Goal: Task Accomplishment & Management: Manage account settings

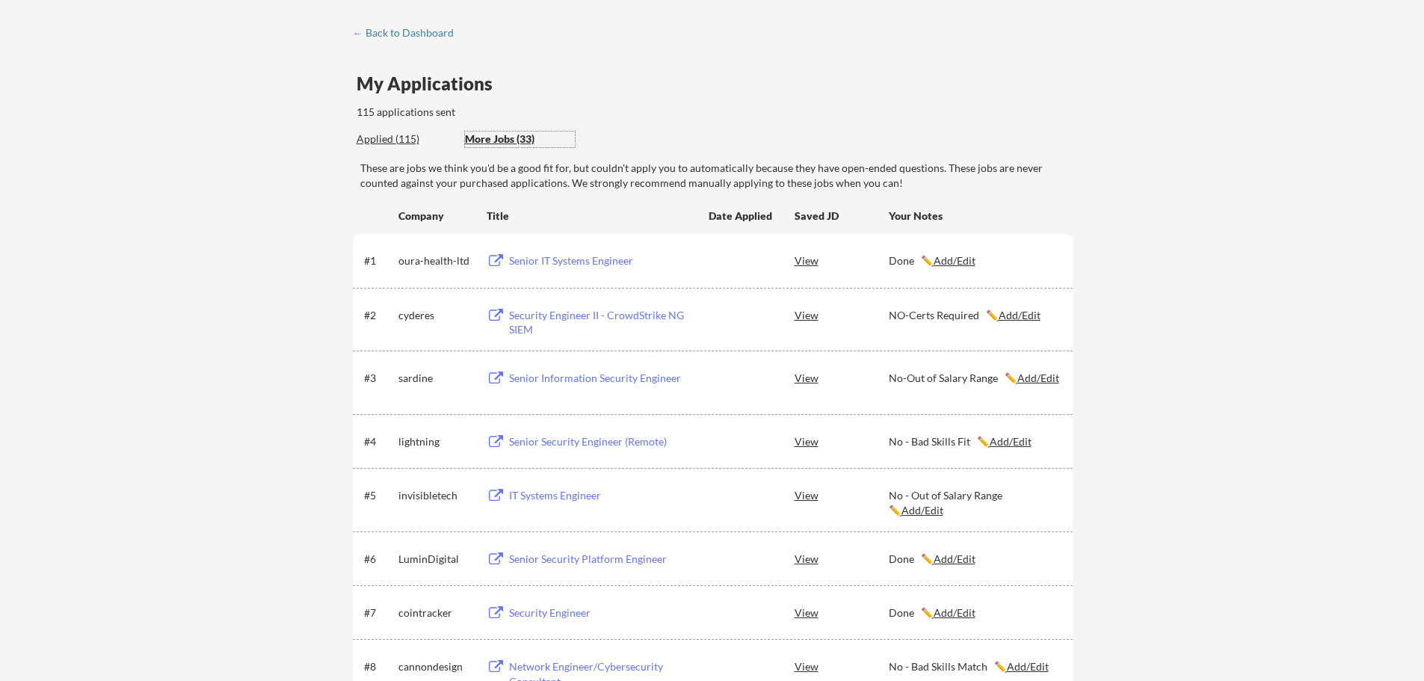
scroll to position [50, 0]
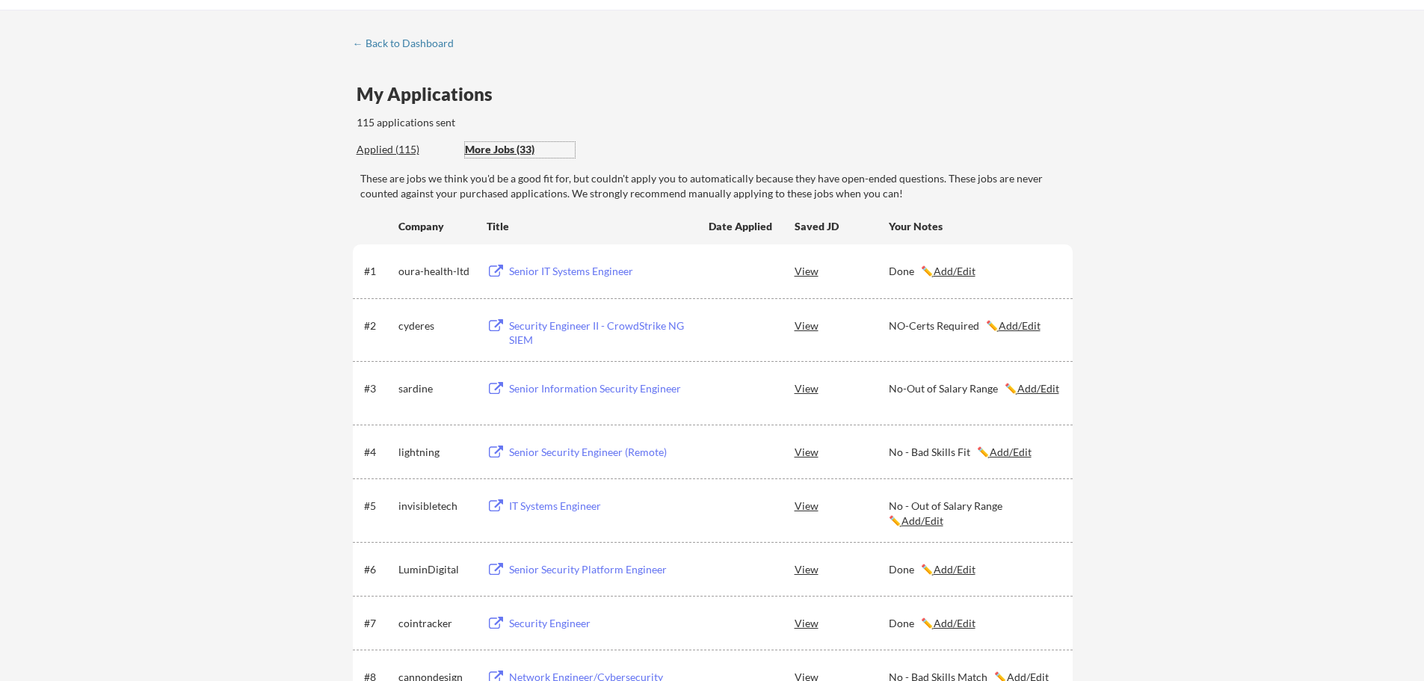
click at [381, 153] on div "Applied (115)" at bounding box center [405, 149] width 97 height 15
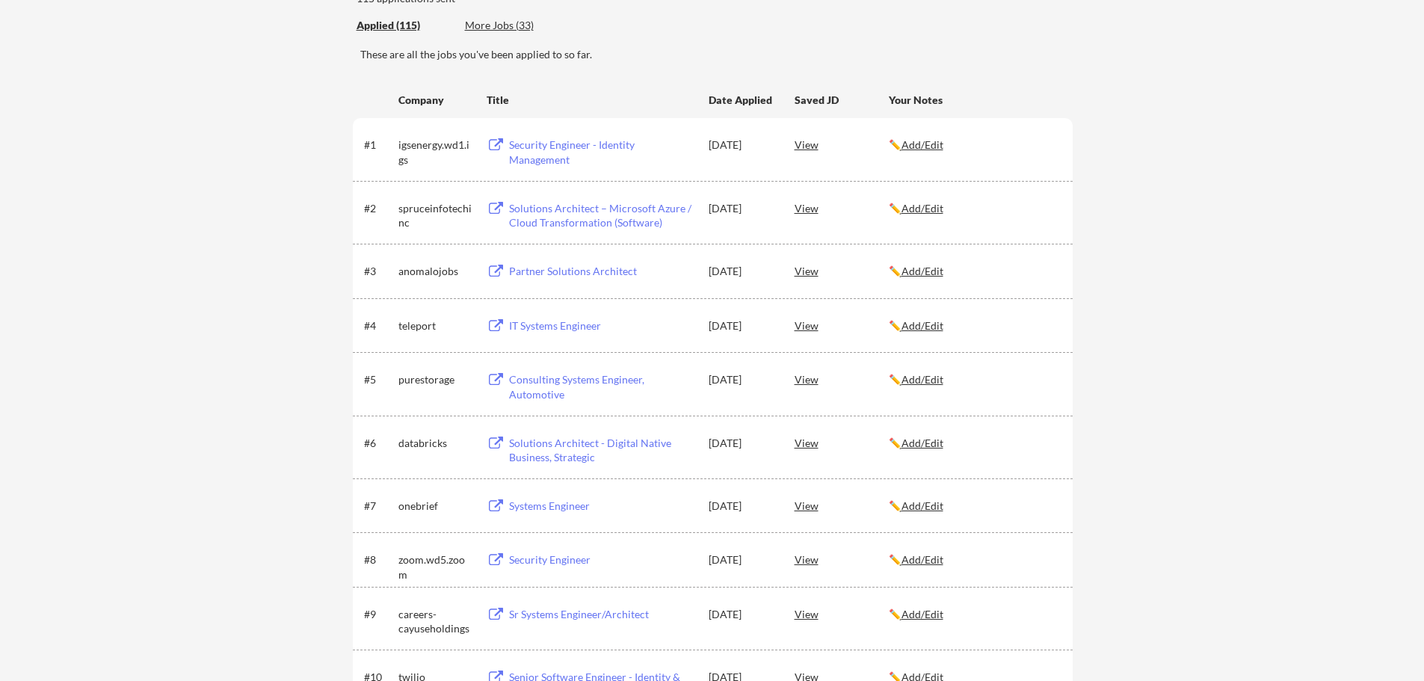
scroll to position [0, 0]
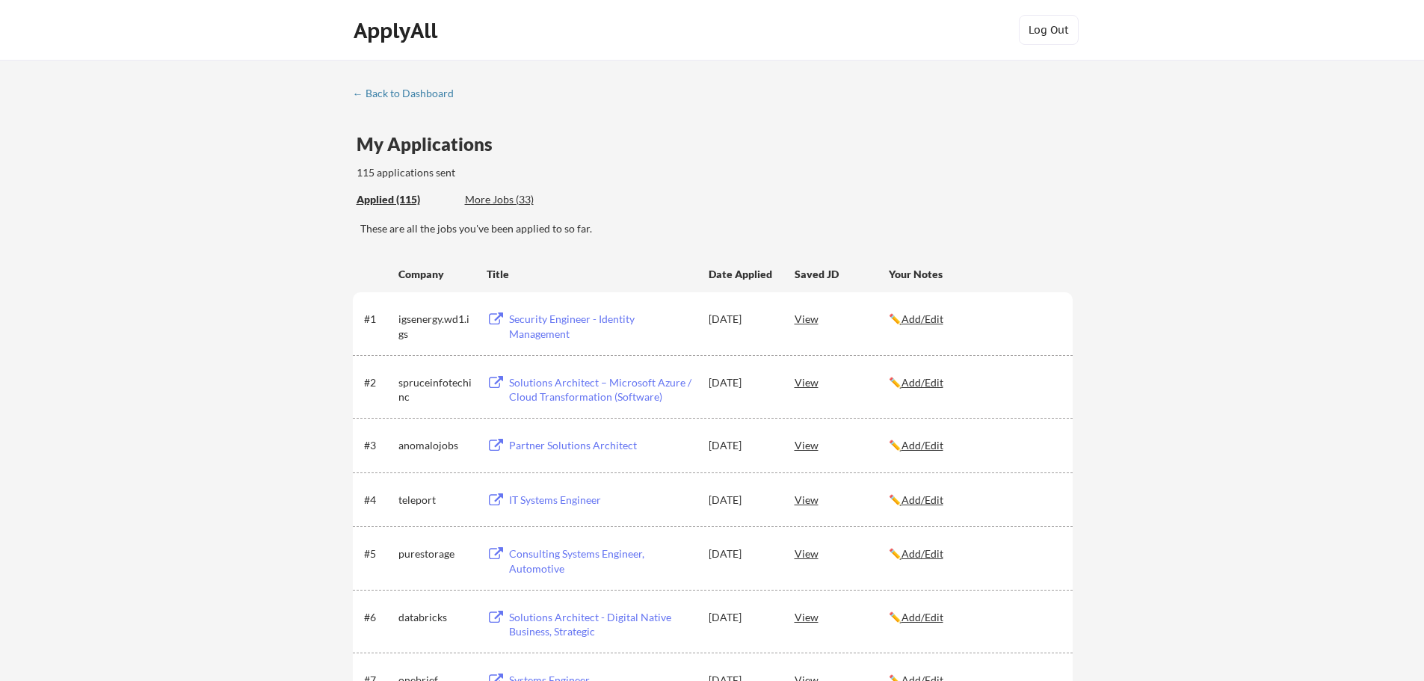
click at [755, 211] on div "Applied (115) More Jobs (33)" at bounding box center [715, 200] width 716 height 31
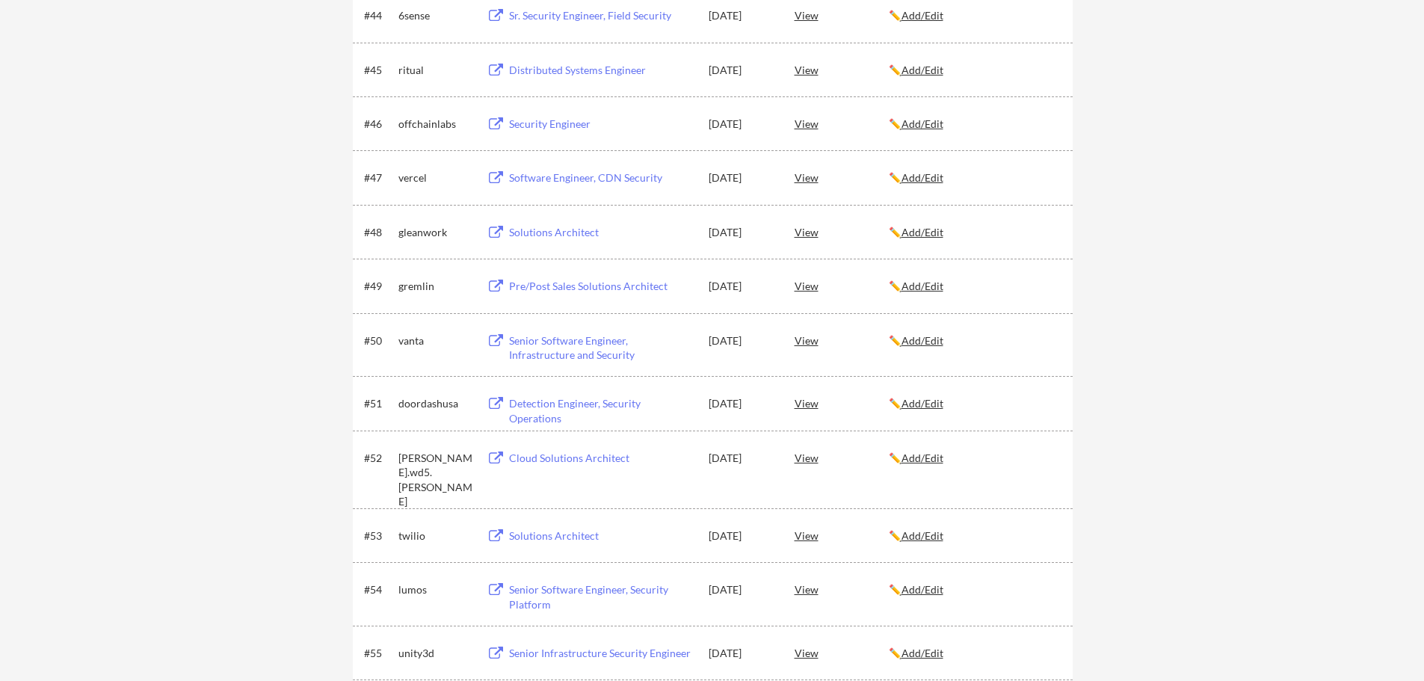
click at [926, 346] on u "Add/Edit" at bounding box center [923, 340] width 42 height 13
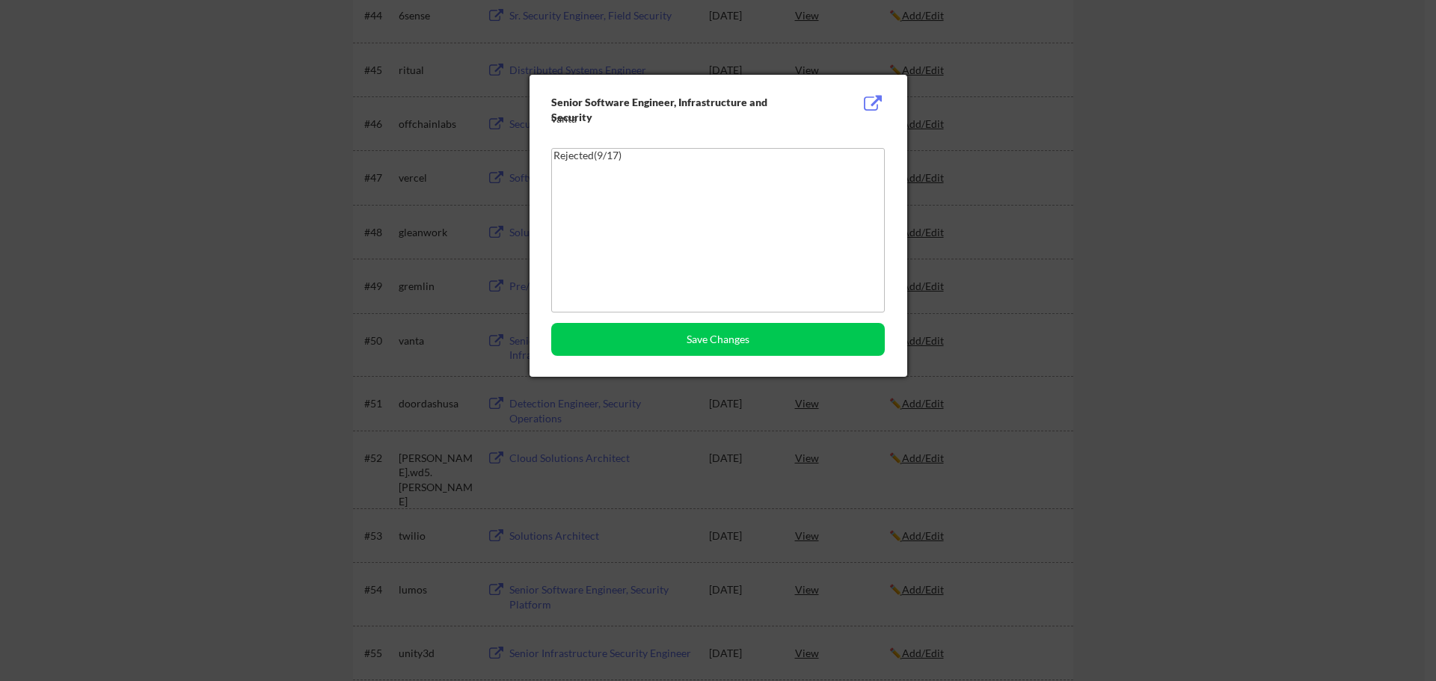
click at [618, 152] on textarea "Rejected(9/17)" at bounding box center [717, 230] width 333 height 164
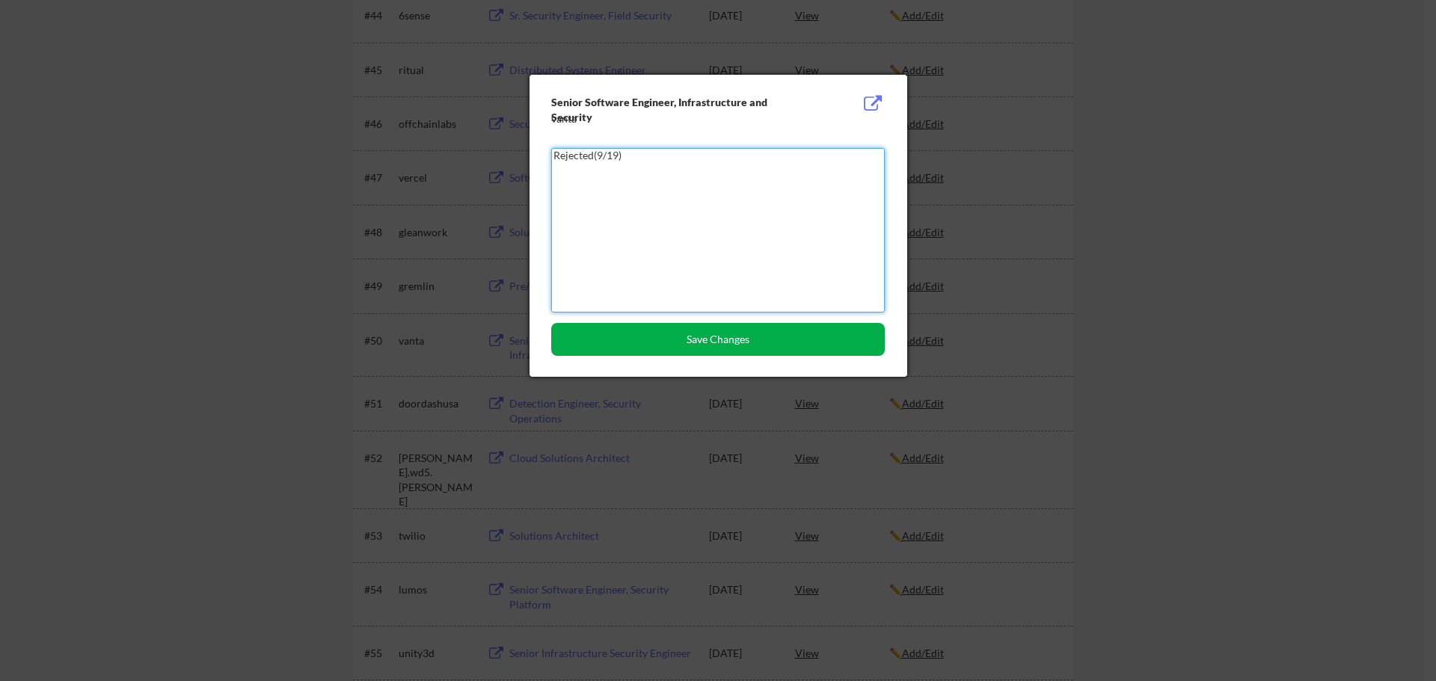
type textarea "Rejected(9/19)"
click at [684, 334] on button "Save Changes" at bounding box center [717, 339] width 333 height 33
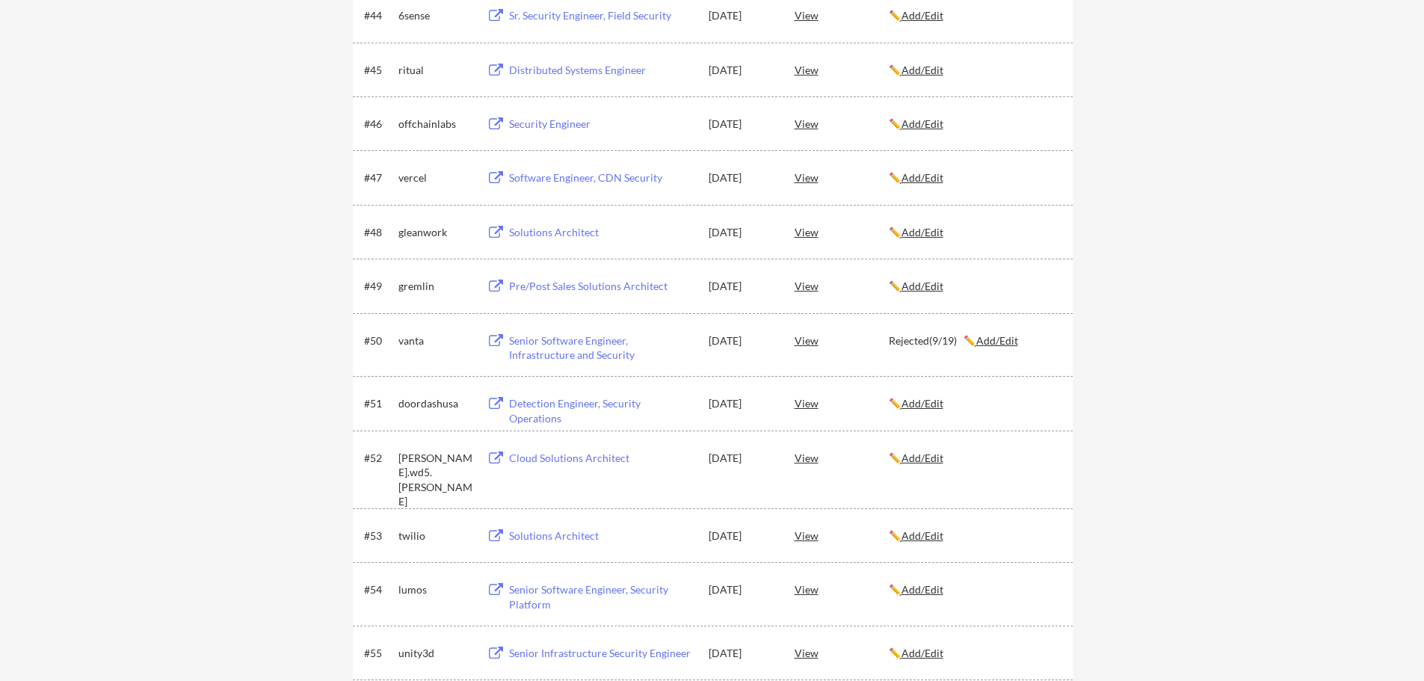
scroll to position [4198, 0]
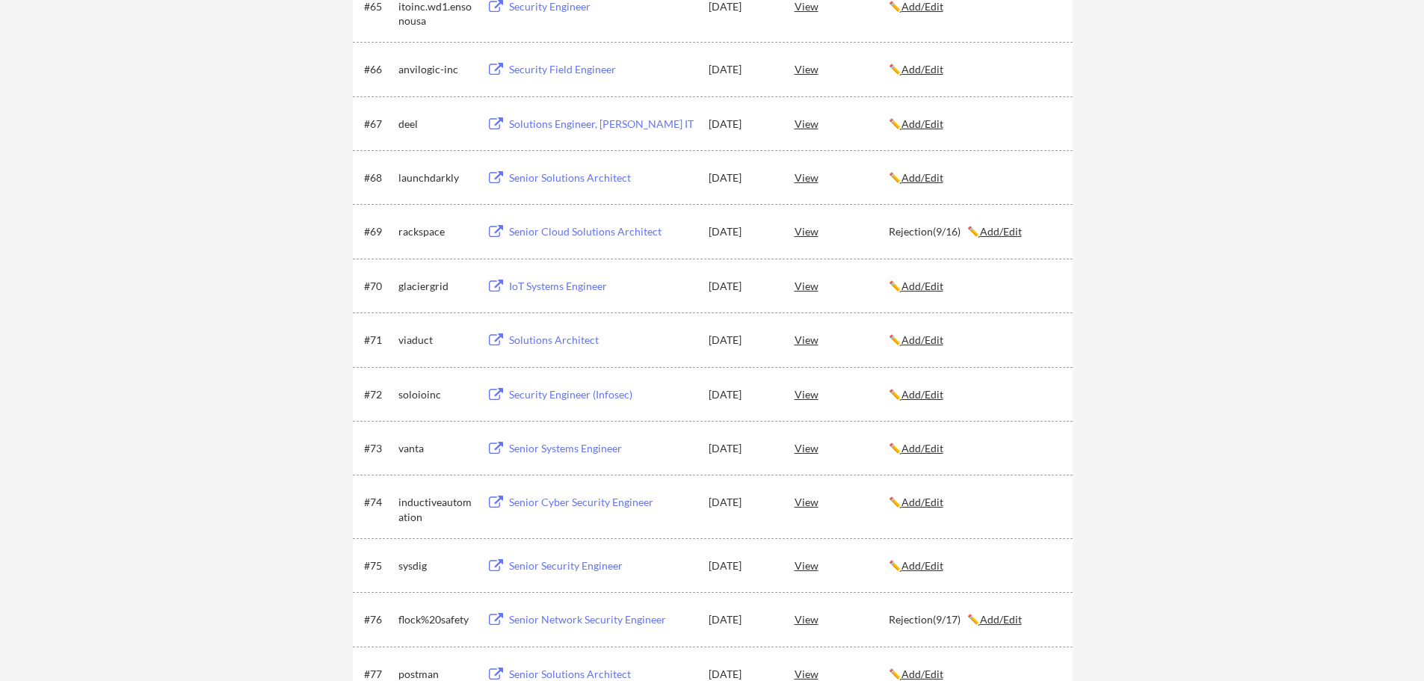
click at [930, 339] on u "Add/Edit" at bounding box center [923, 339] width 42 height 13
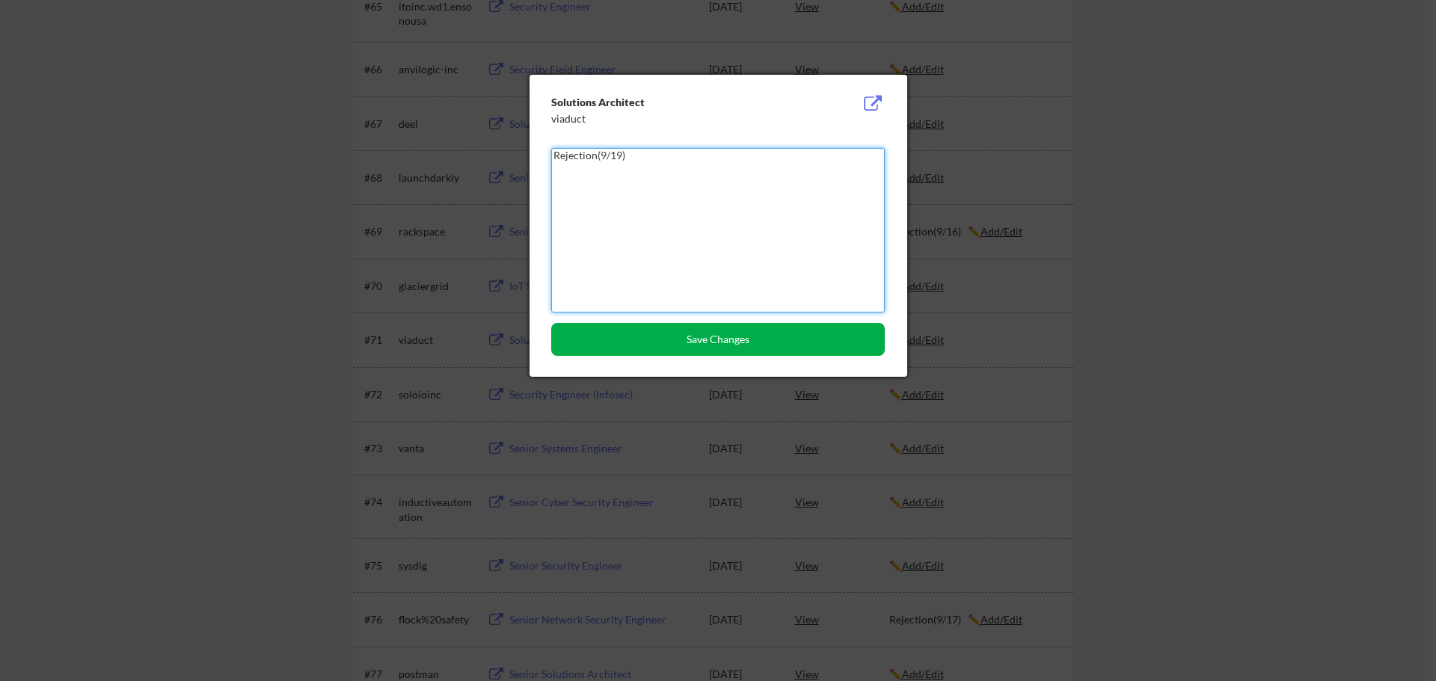
type textarea "Rejection(9/19)"
click at [806, 334] on button "Save Changes" at bounding box center [717, 339] width 333 height 33
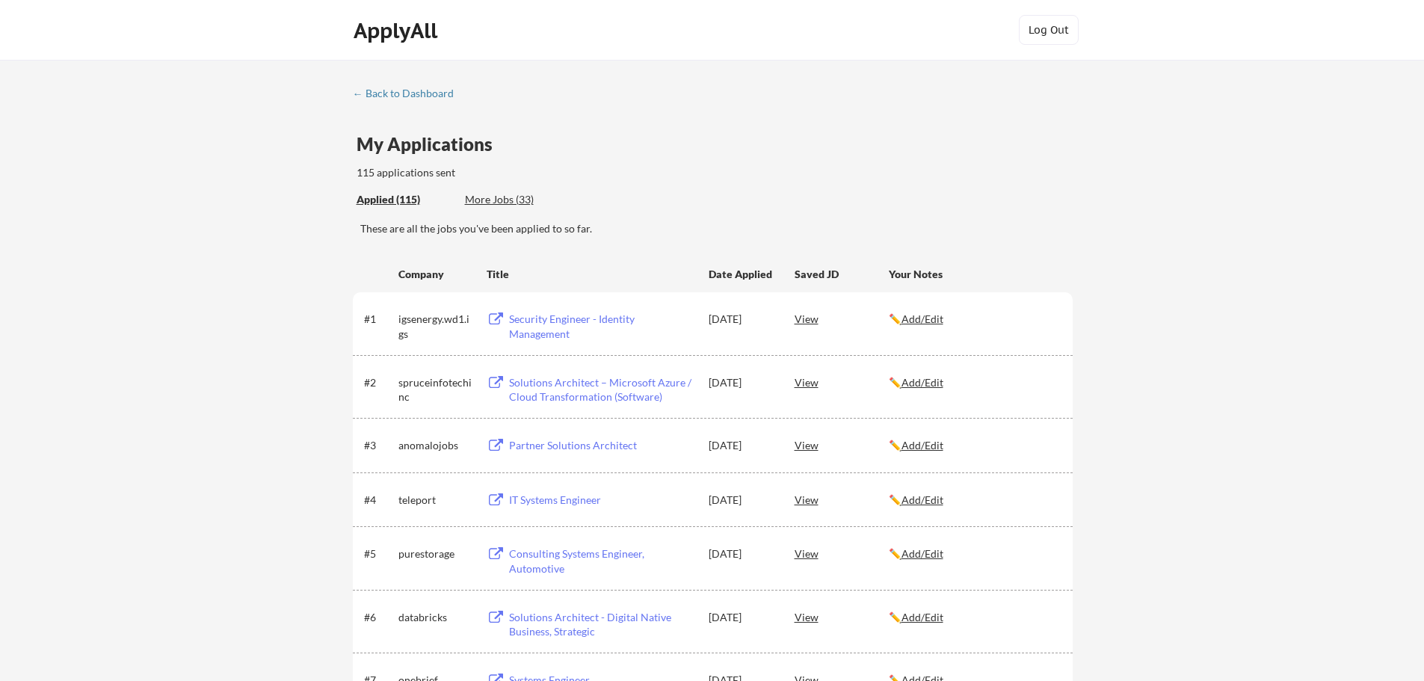
scroll to position [1101, 0]
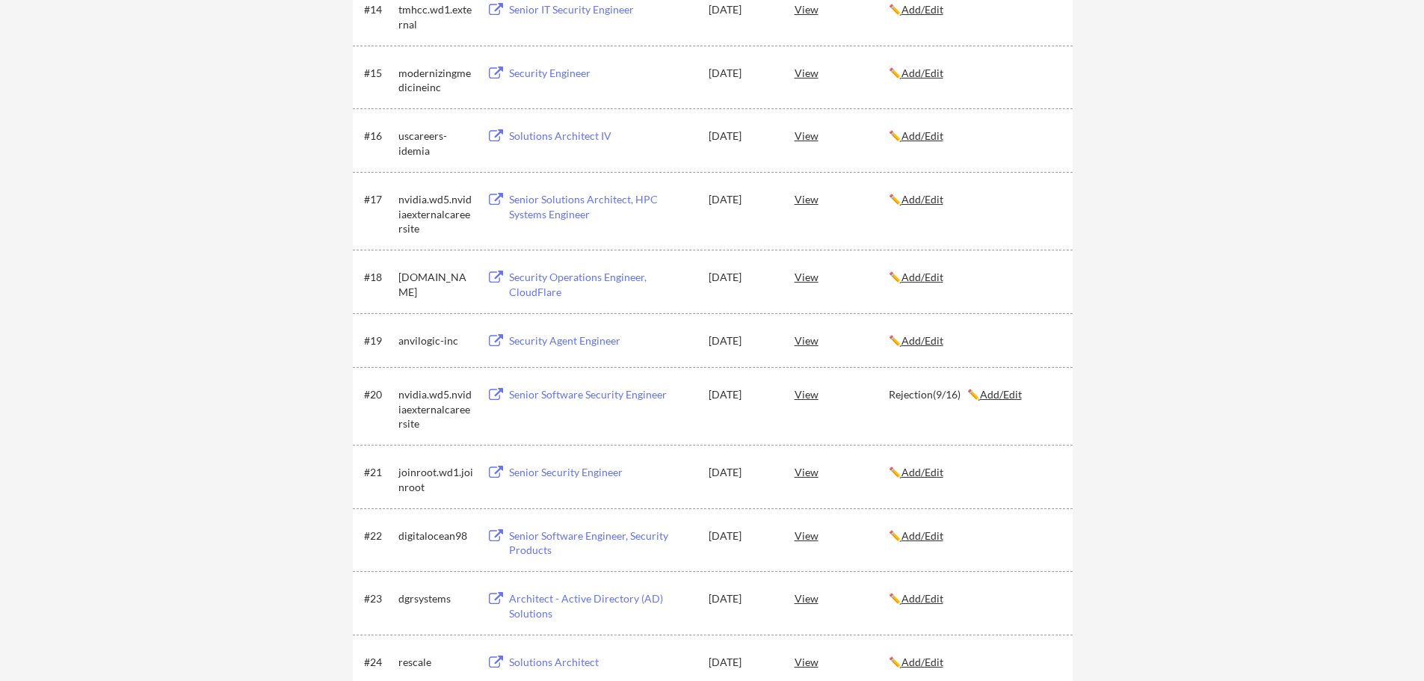
click at [920, 345] on u "Add/Edit" at bounding box center [923, 340] width 42 height 13
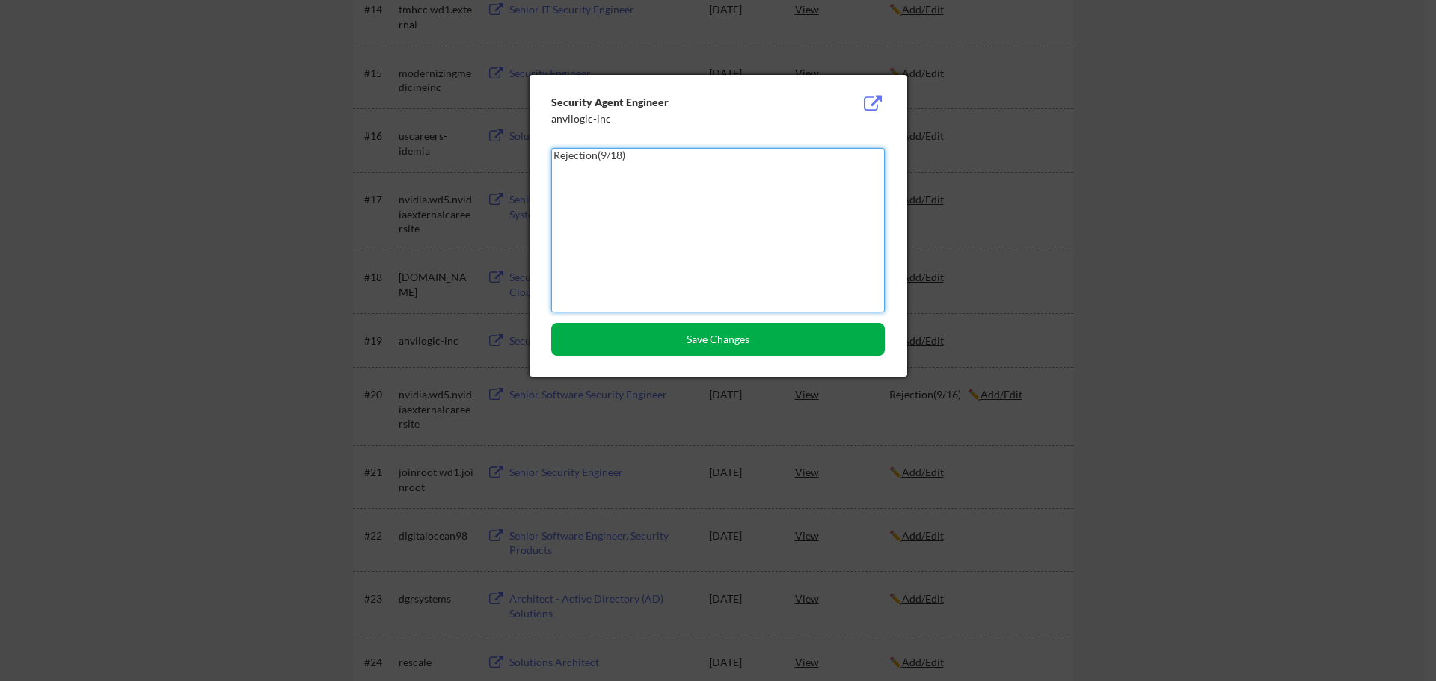
type textarea "Rejection(9/18)"
drag, startPoint x: 639, startPoint y: 335, endPoint x: 631, endPoint y: 336, distance: 7.5
click at [639, 335] on button "Save Changes" at bounding box center [717, 339] width 333 height 33
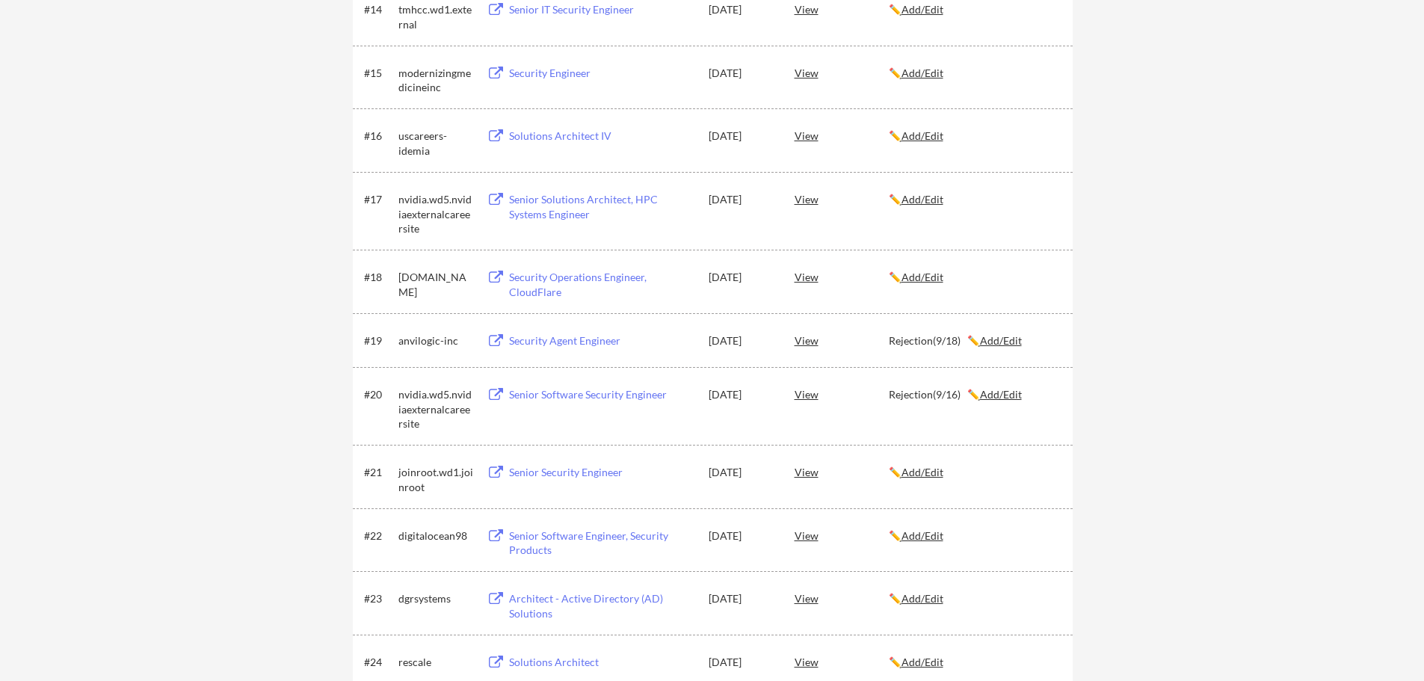
scroll to position [5155, 0]
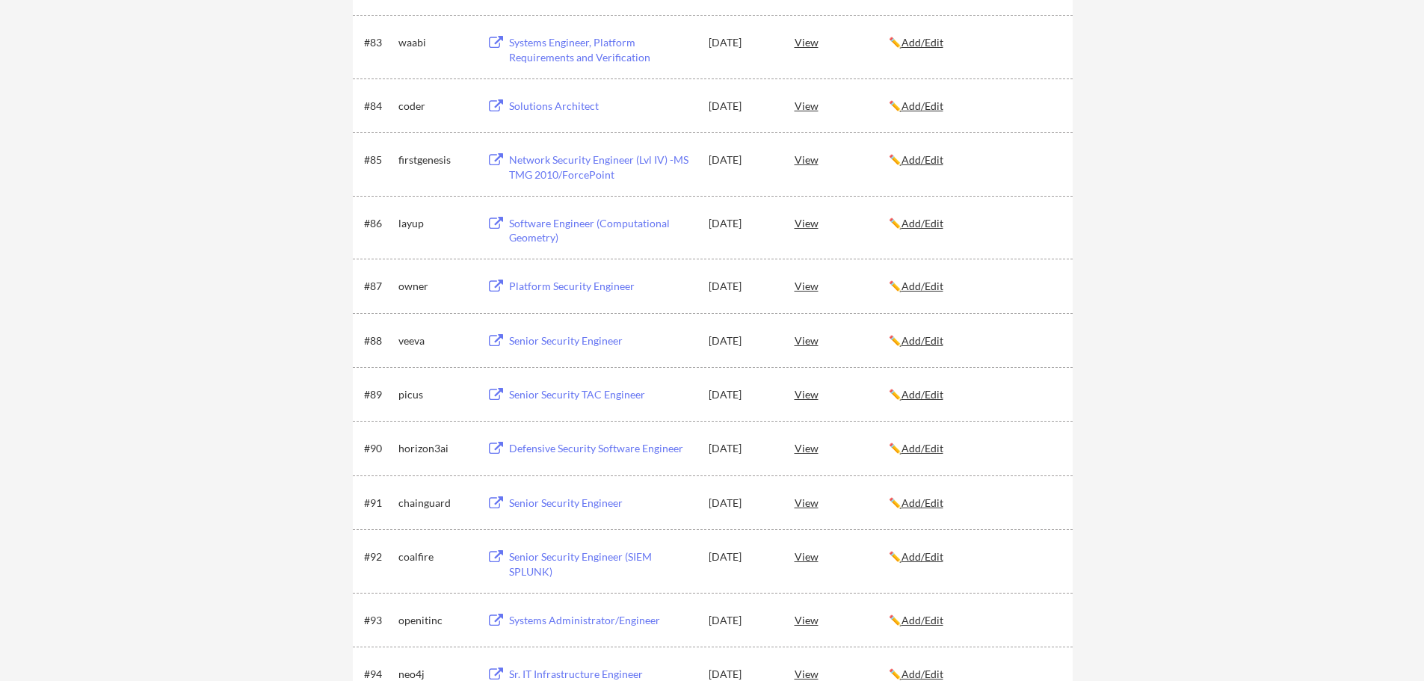
click at [928, 347] on div "✏️ Add/Edit" at bounding box center [974, 340] width 170 height 15
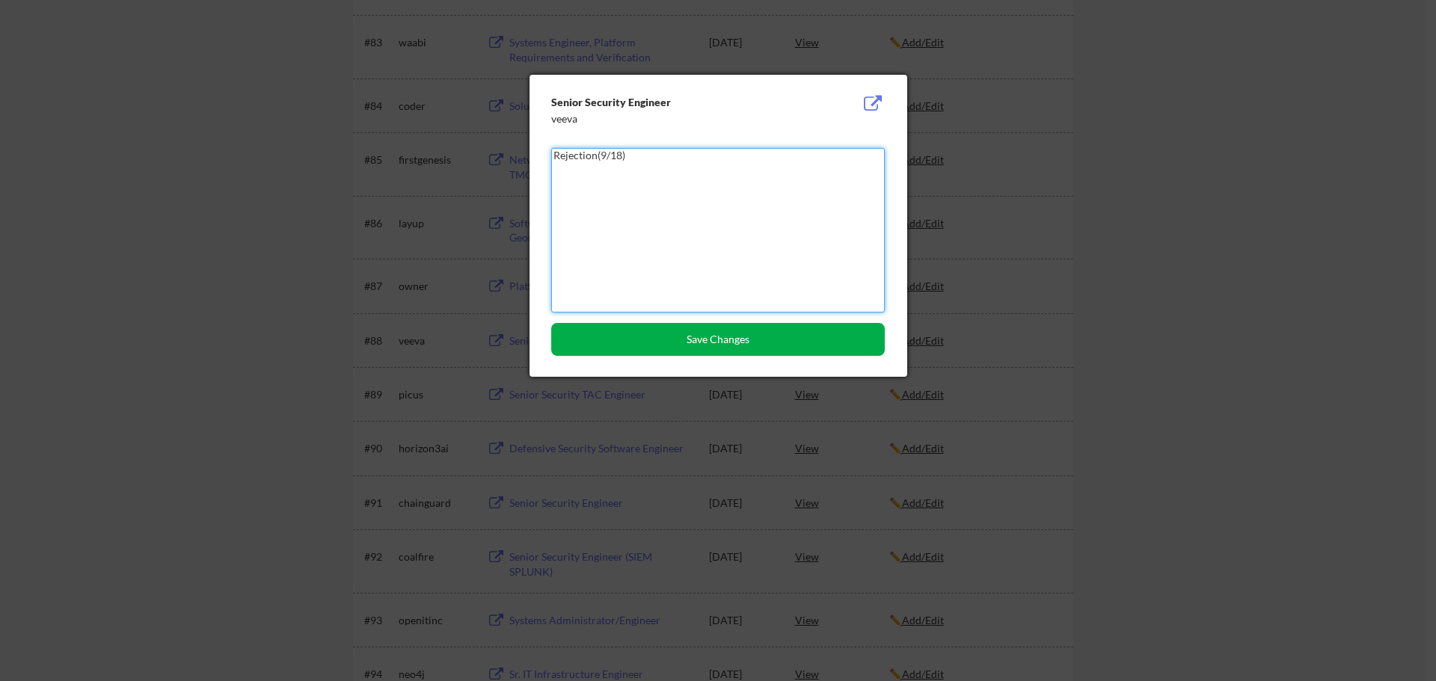
type textarea "Rejection(9/18)"
click at [729, 336] on button "Save Changes" at bounding box center [717, 339] width 333 height 33
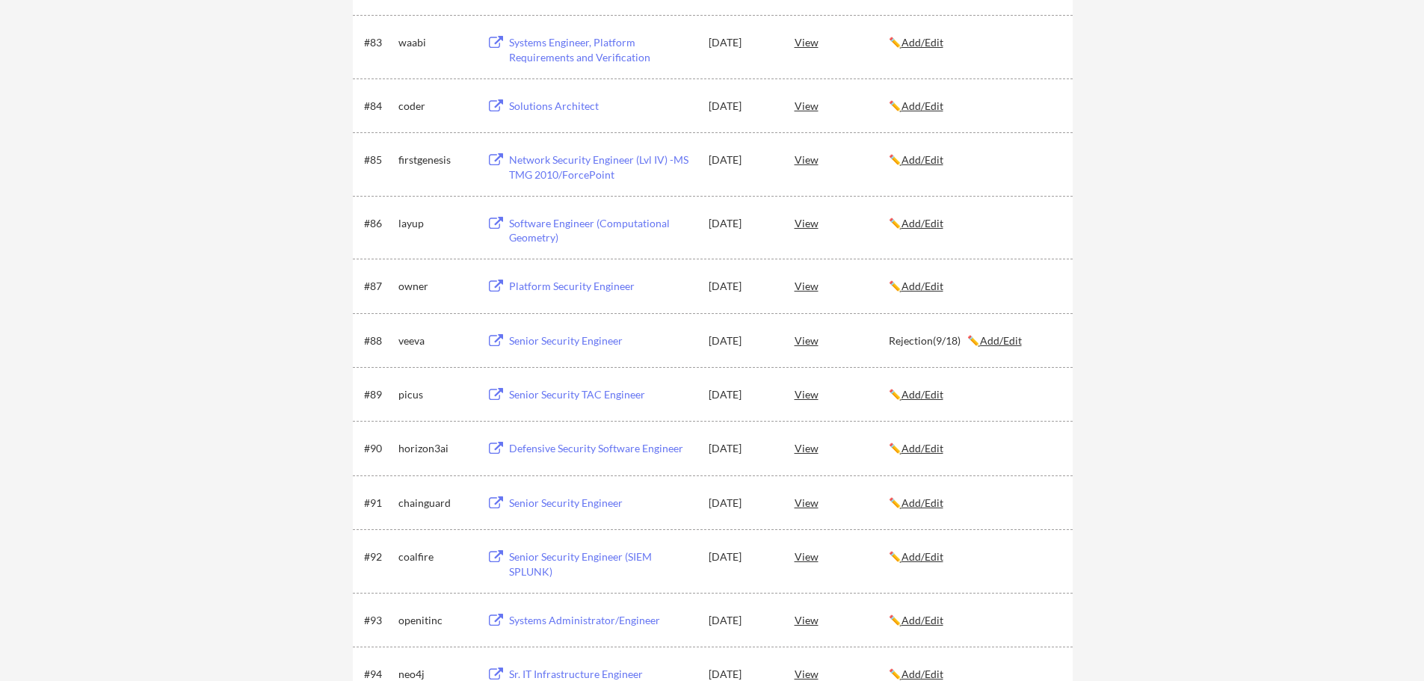
click at [929, 555] on u "Add/Edit" at bounding box center [923, 556] width 42 height 13
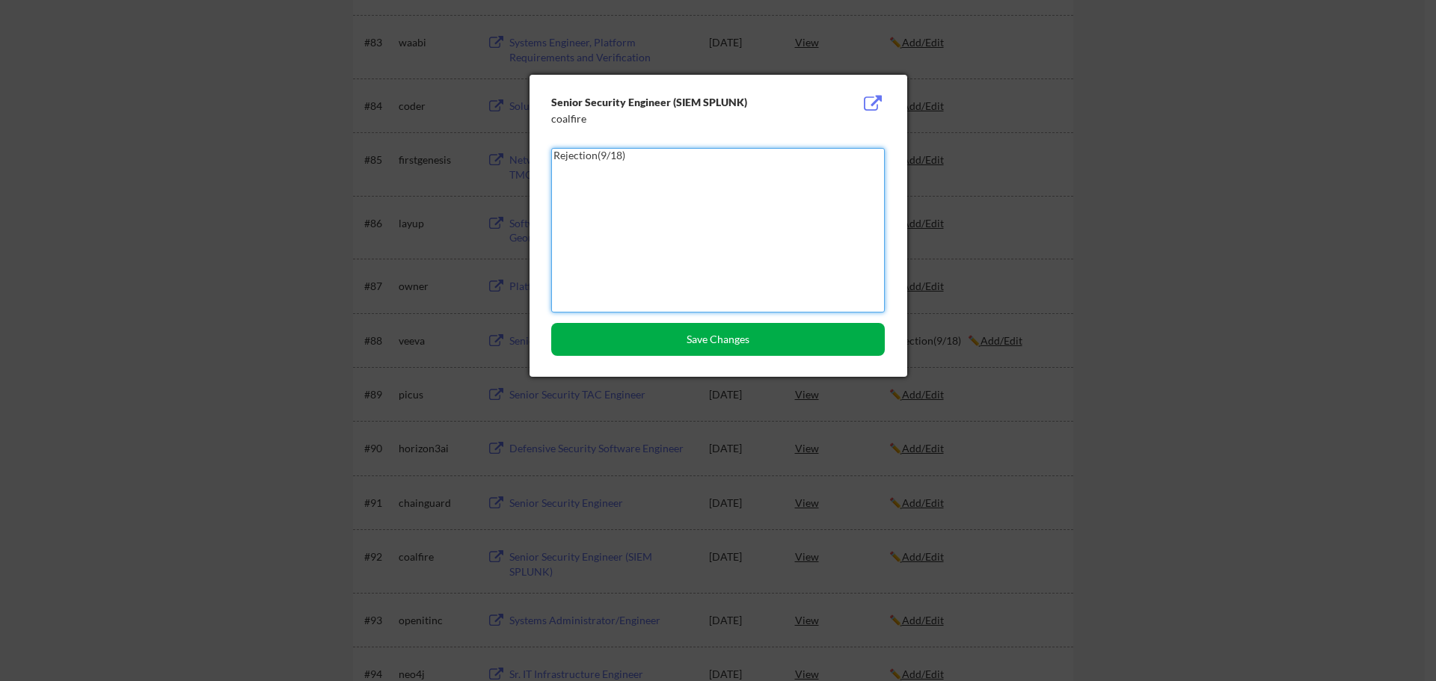
type textarea "Rejection(9/18)"
click at [674, 345] on button "Save Changes" at bounding box center [717, 339] width 333 height 33
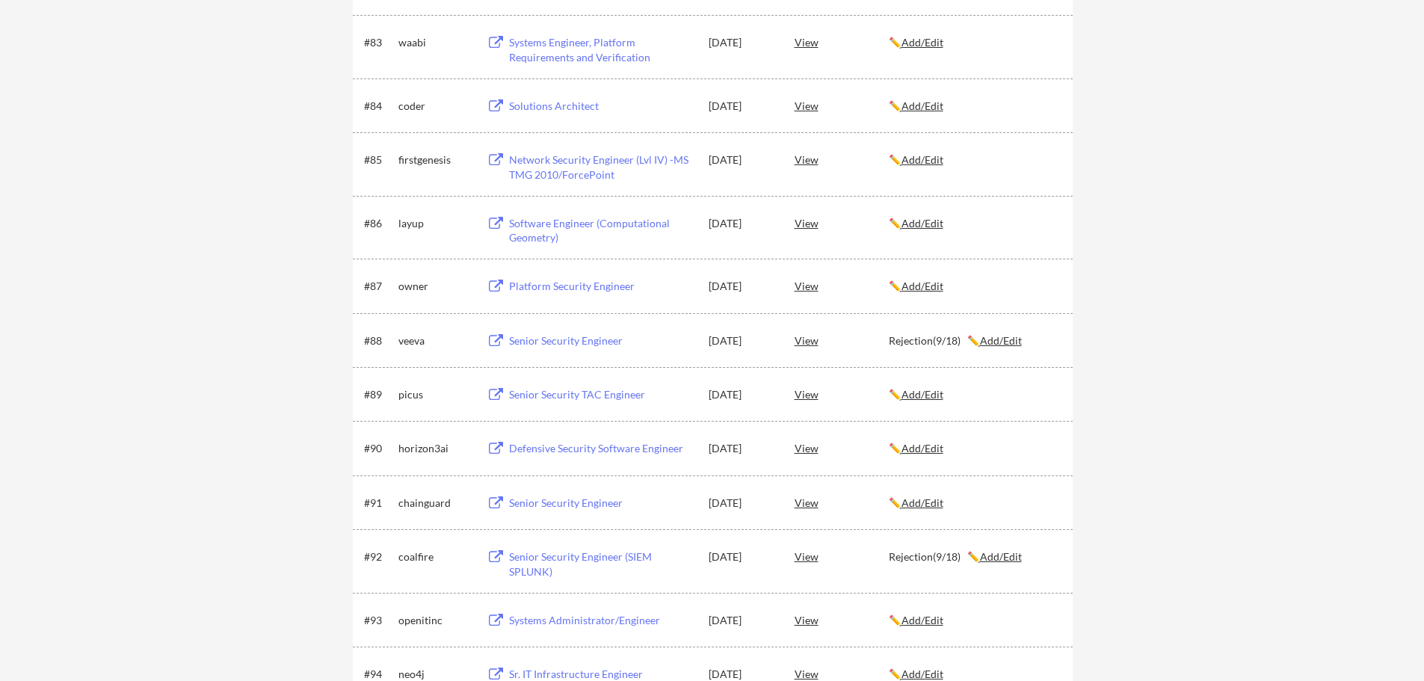
scroll to position [1540, 0]
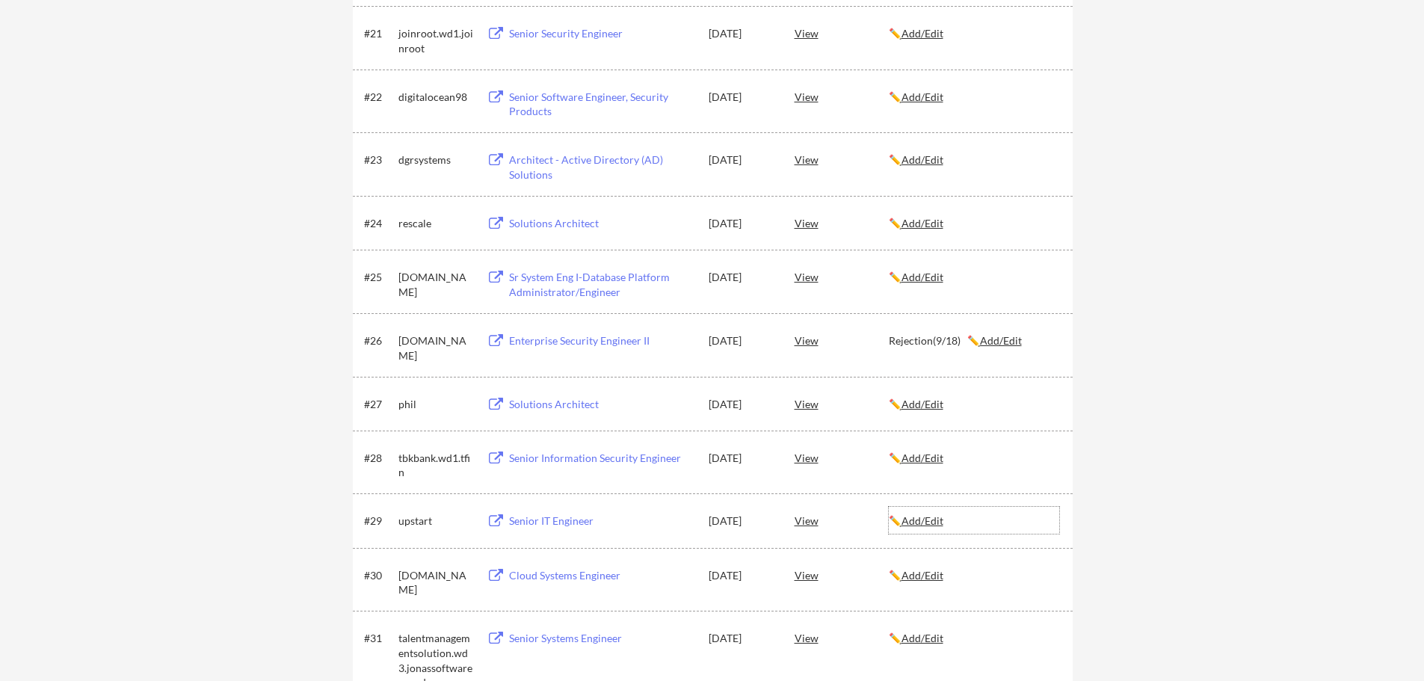
click at [934, 524] on u "Add/Edit" at bounding box center [923, 520] width 42 height 13
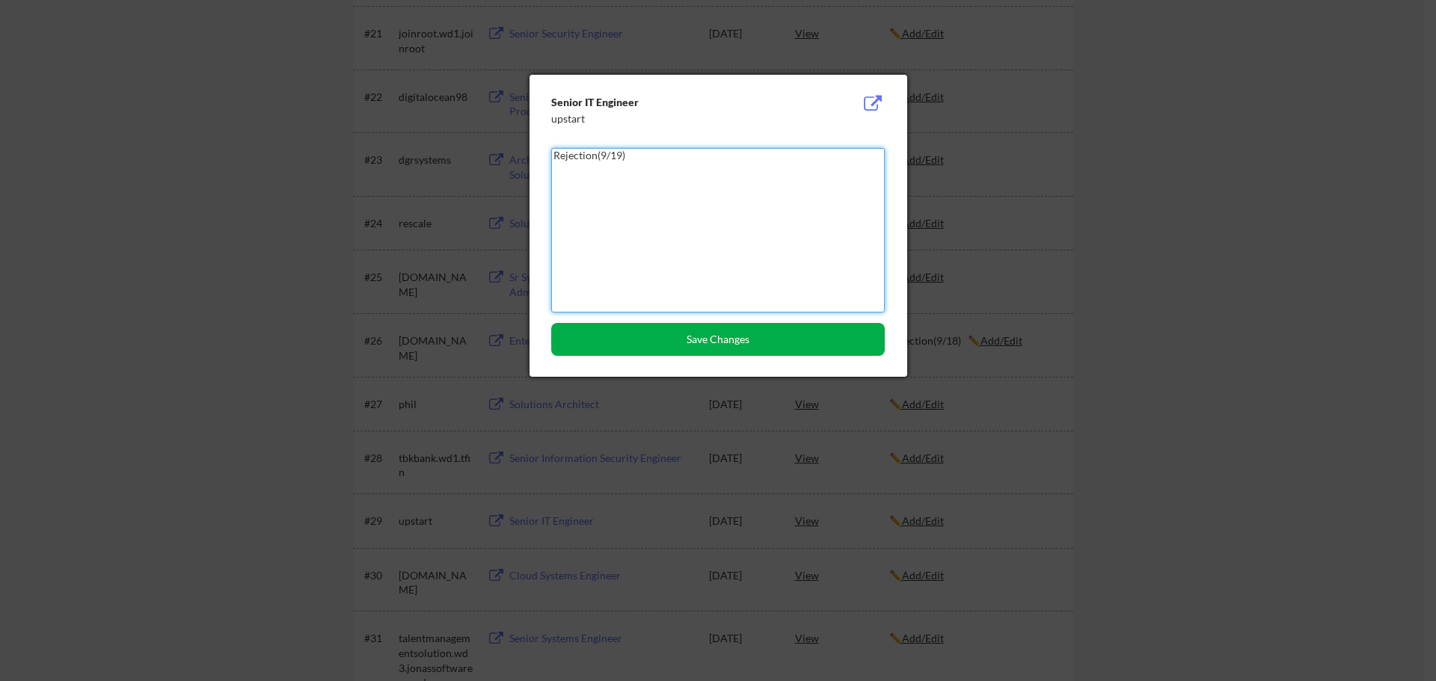
type textarea "Rejection(9/19)"
click at [736, 335] on button "Save Changes" at bounding box center [717, 339] width 333 height 33
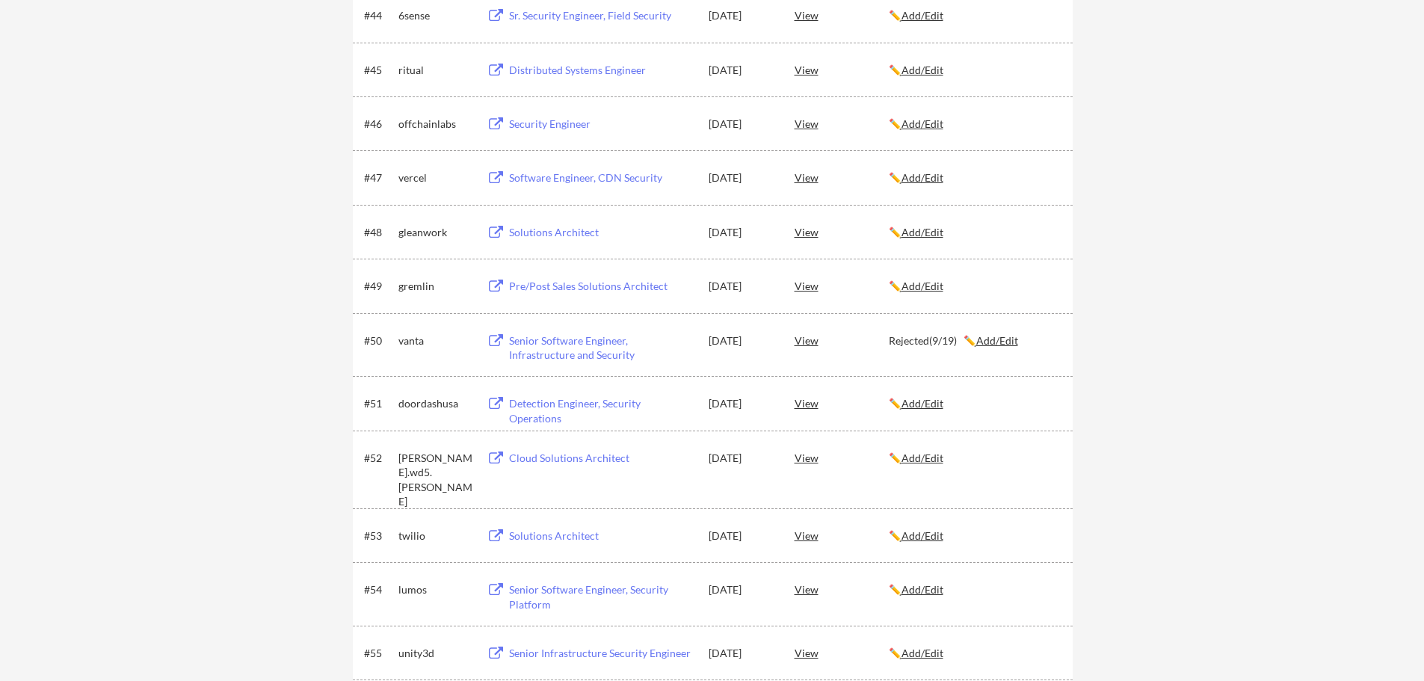
scroll to position [4307, 0]
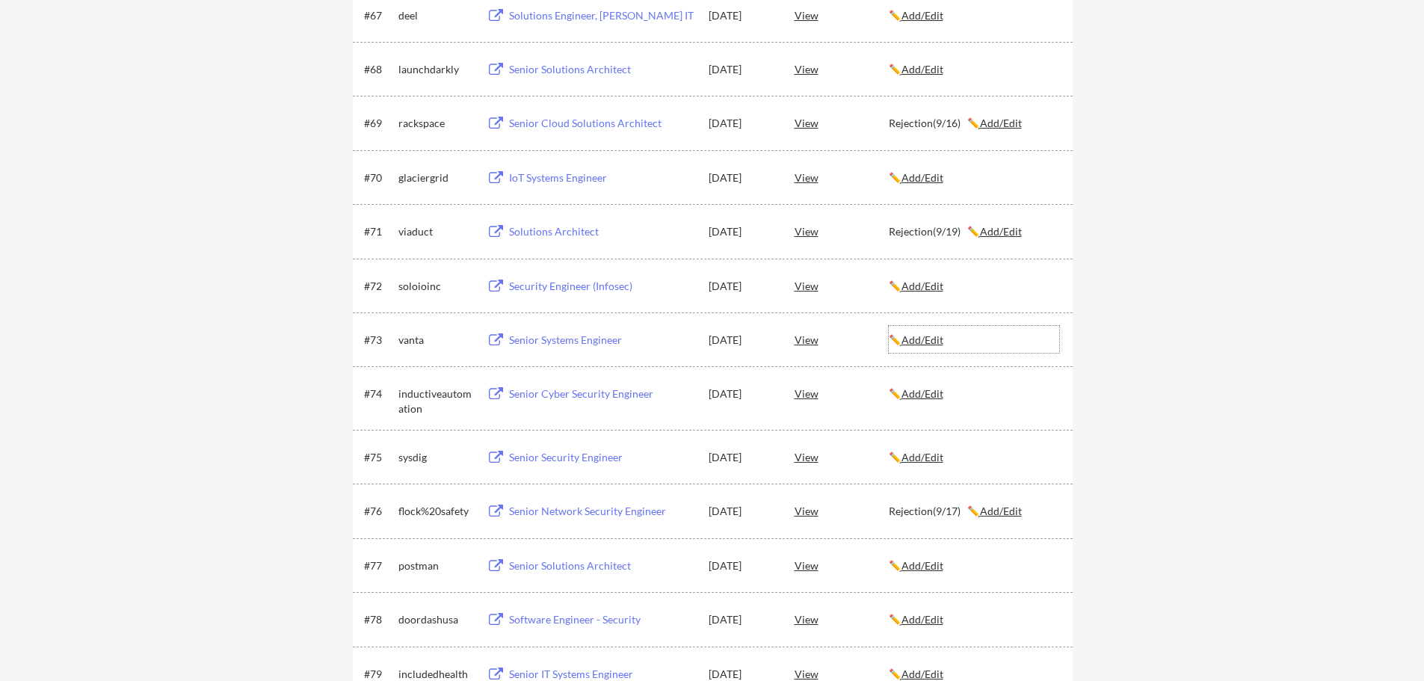
click at [932, 342] on u "Add/Edit" at bounding box center [923, 339] width 42 height 13
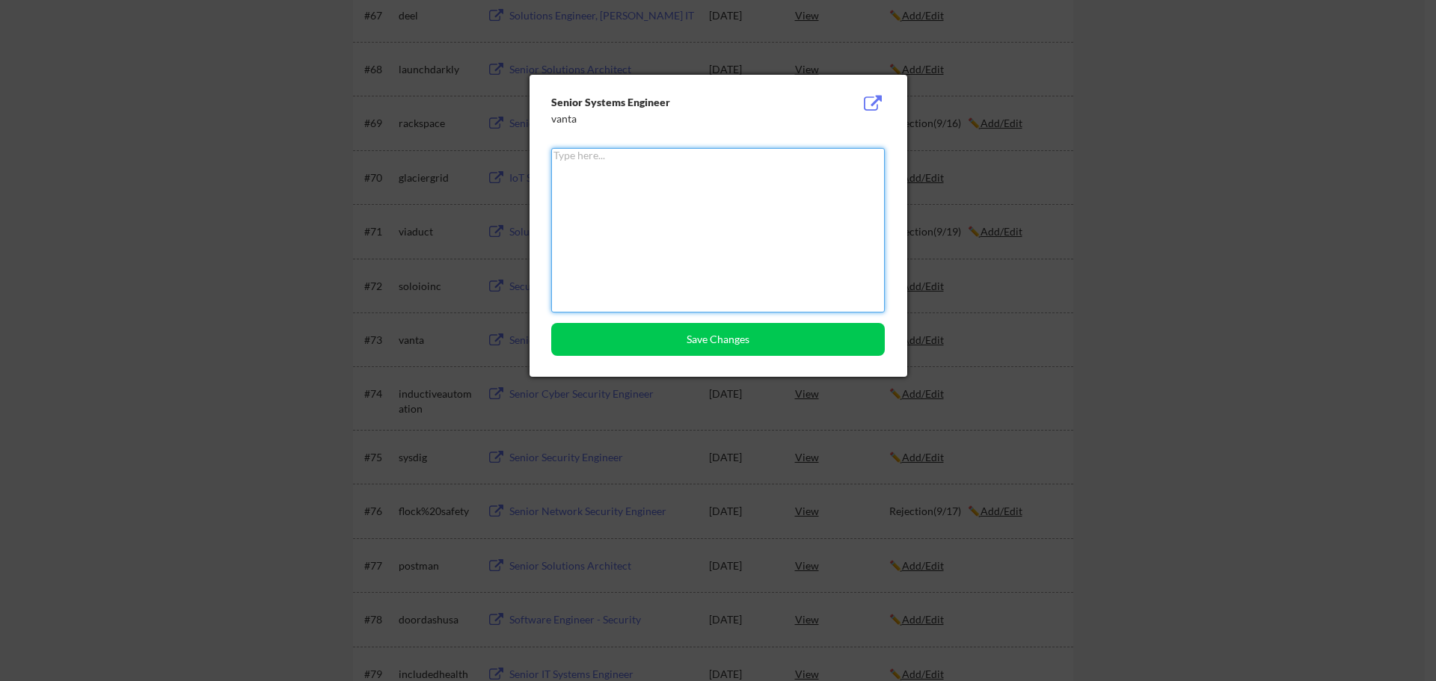
click at [668, 204] on textarea at bounding box center [717, 230] width 333 height 164
type textarea "Rejection(9/19)"
click at [747, 334] on button "Save Changes" at bounding box center [717, 339] width 333 height 33
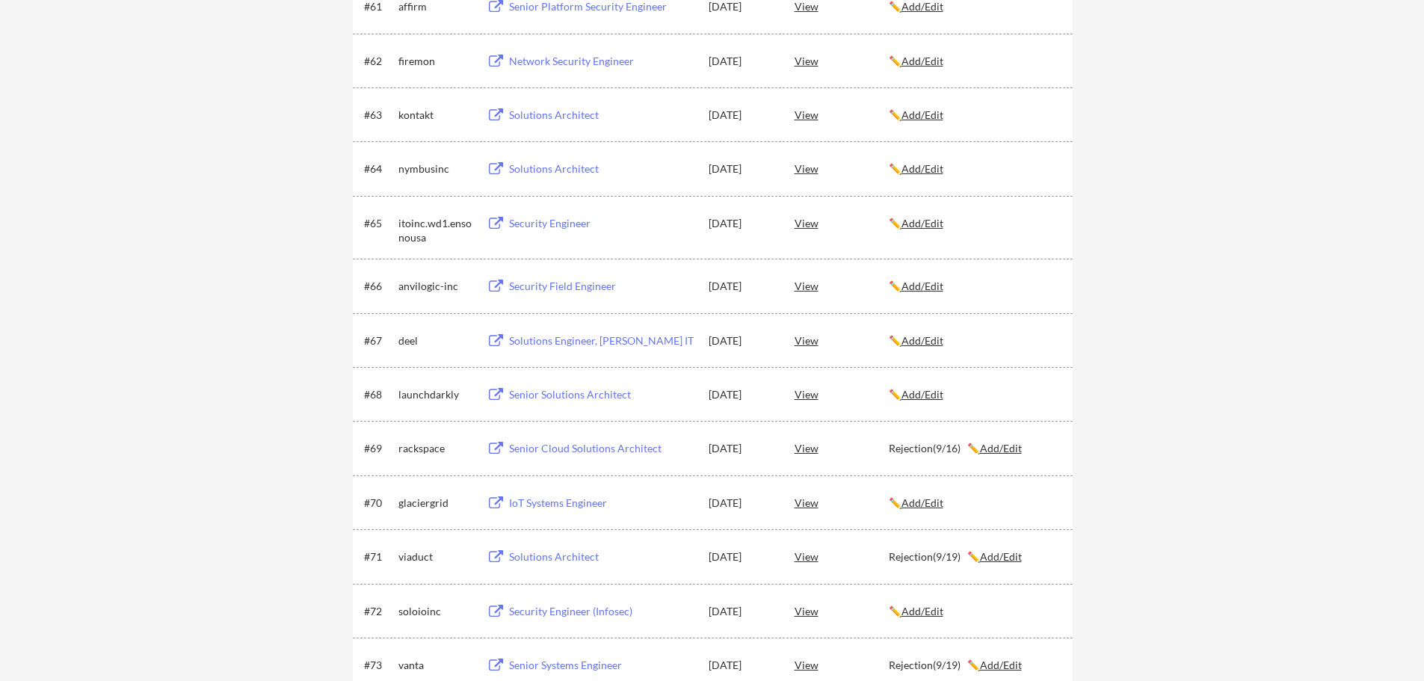
click at [935, 341] on u "Add/Edit" at bounding box center [923, 340] width 42 height 13
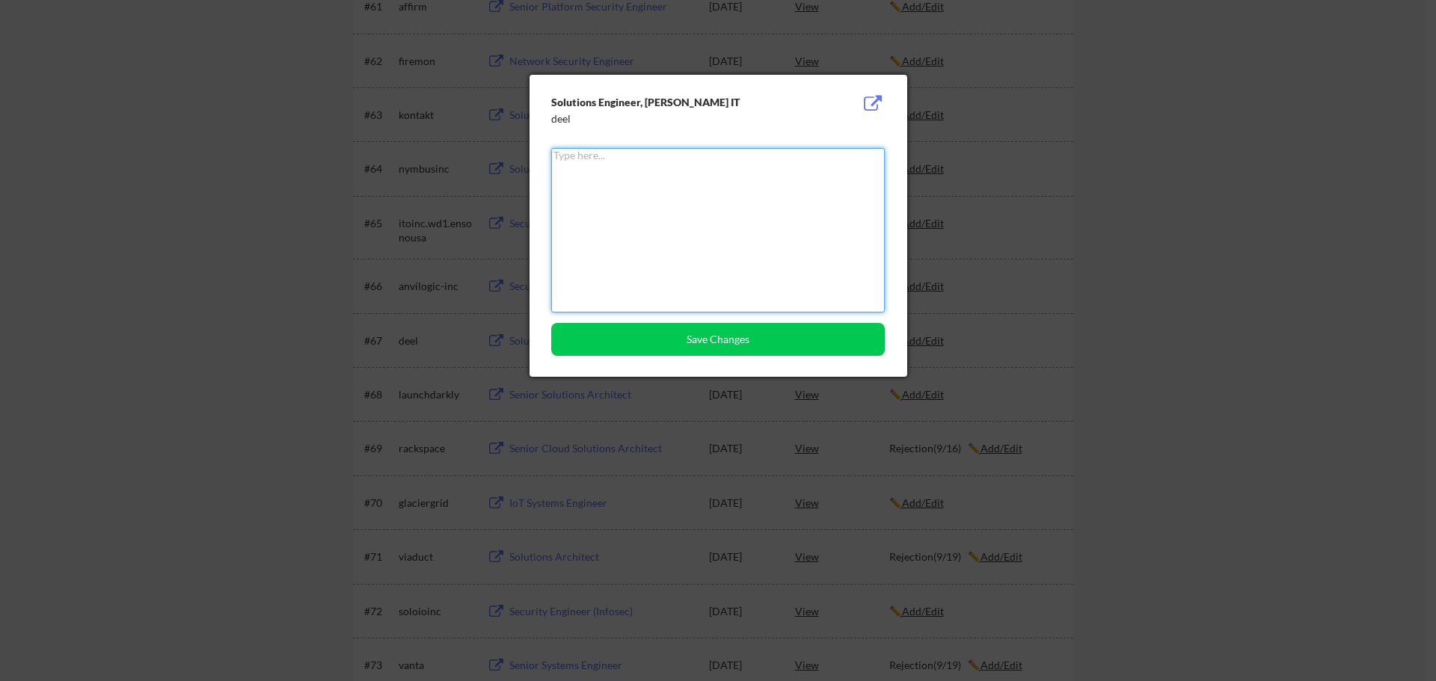
click at [695, 178] on textarea at bounding box center [717, 230] width 333 height 164
type textarea "Rejection(9/19)"
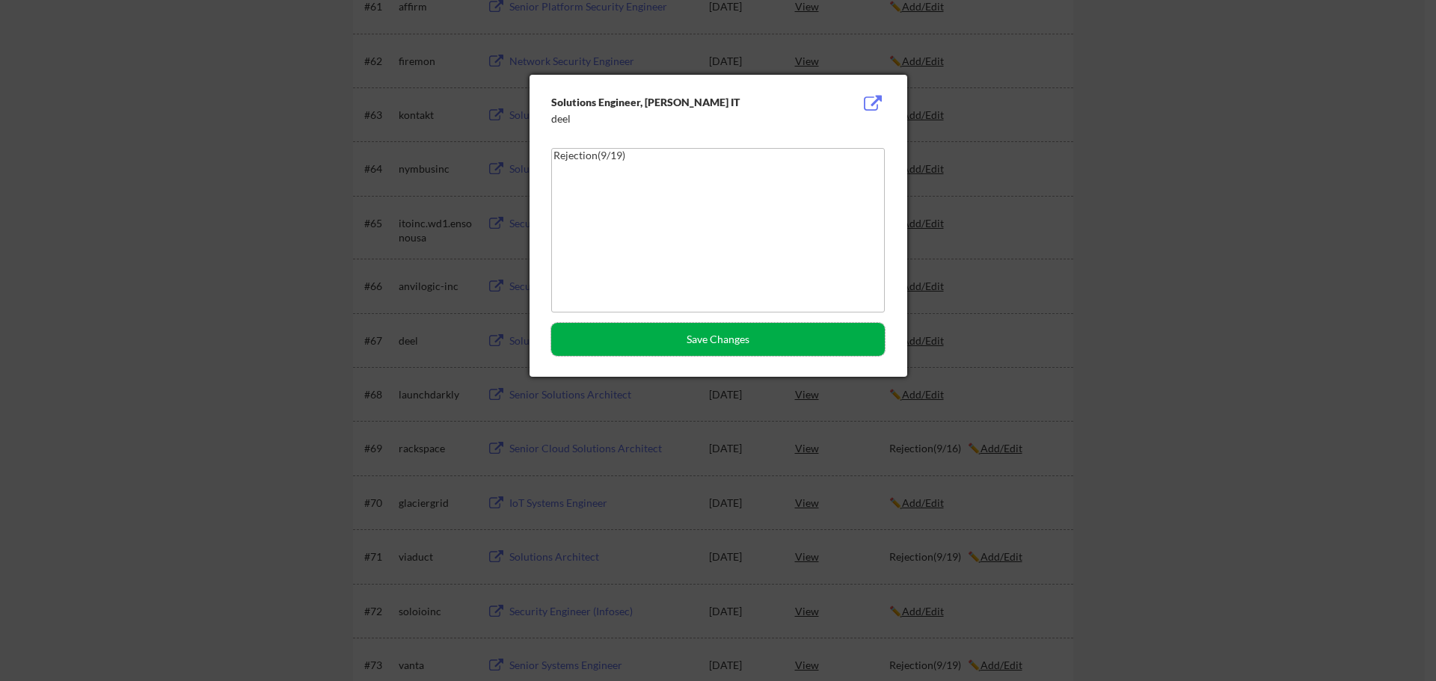
click at [763, 343] on button "Save Changes" at bounding box center [717, 339] width 333 height 33
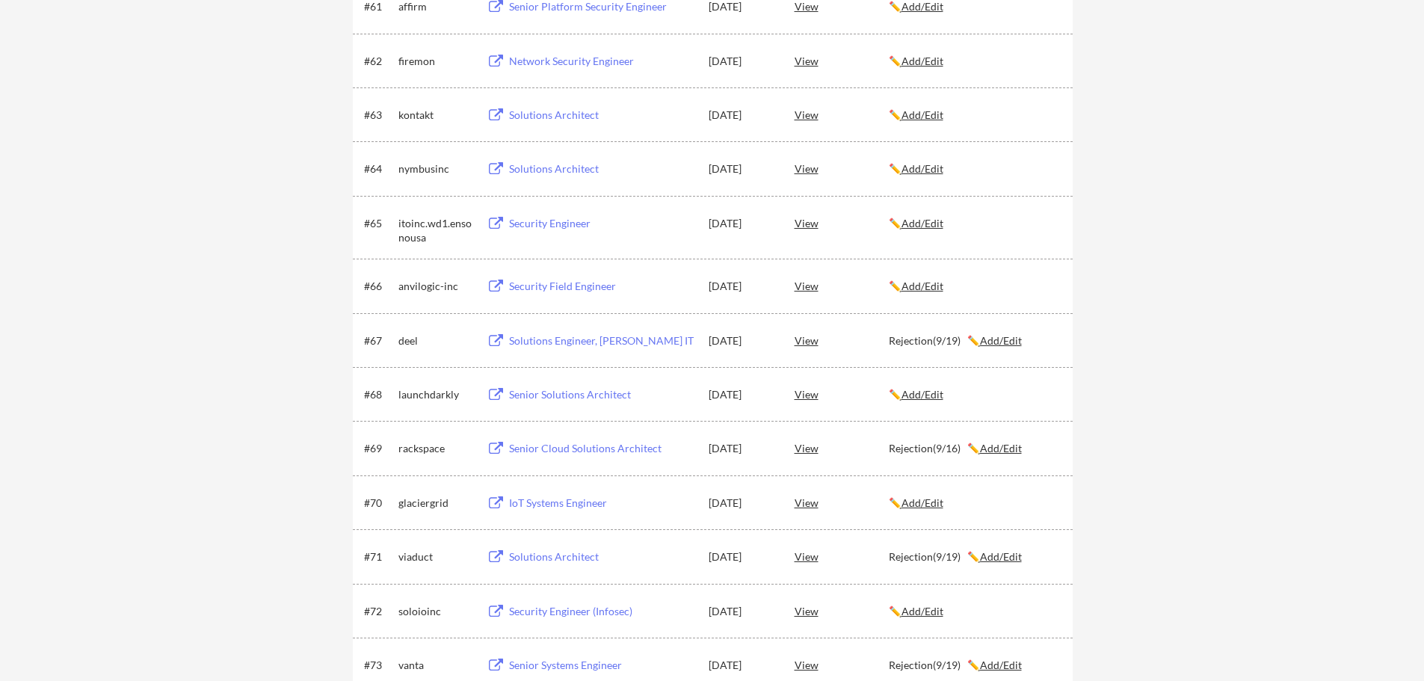
scroll to position [213, 0]
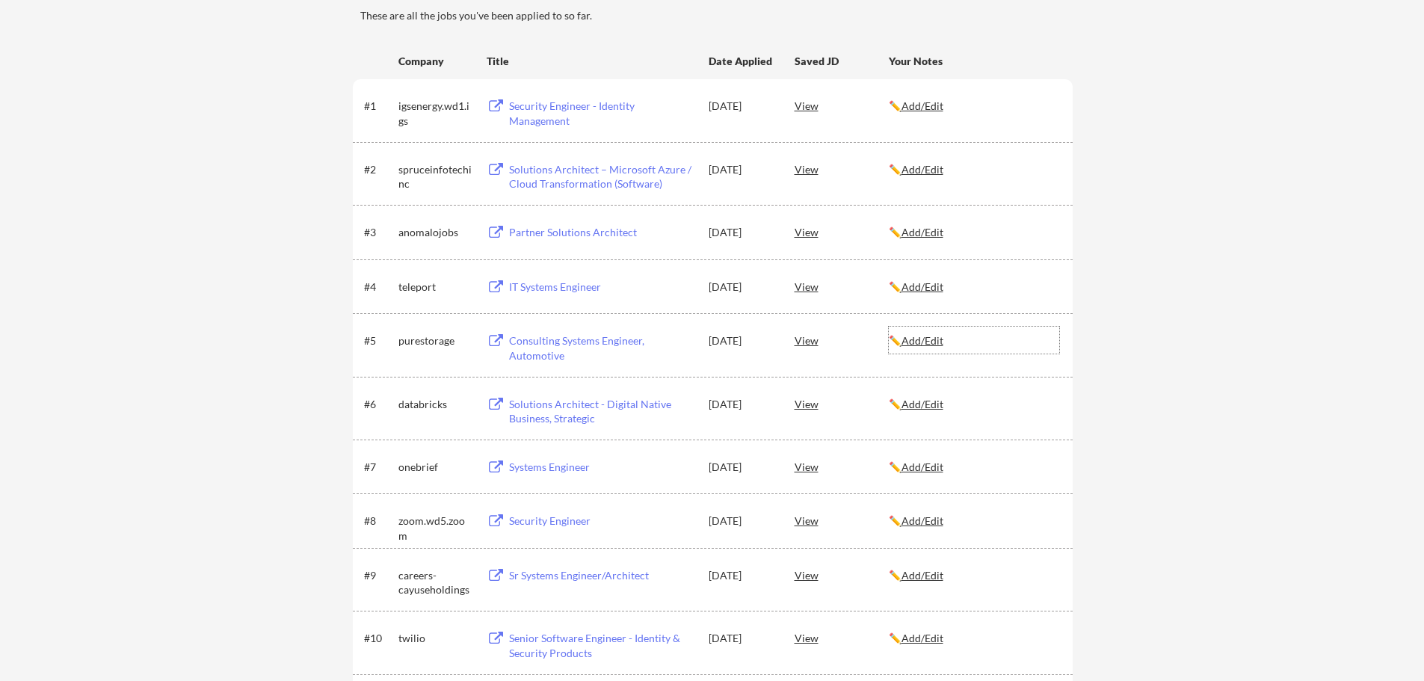
click at [937, 339] on u "Add/Edit" at bounding box center [923, 340] width 42 height 13
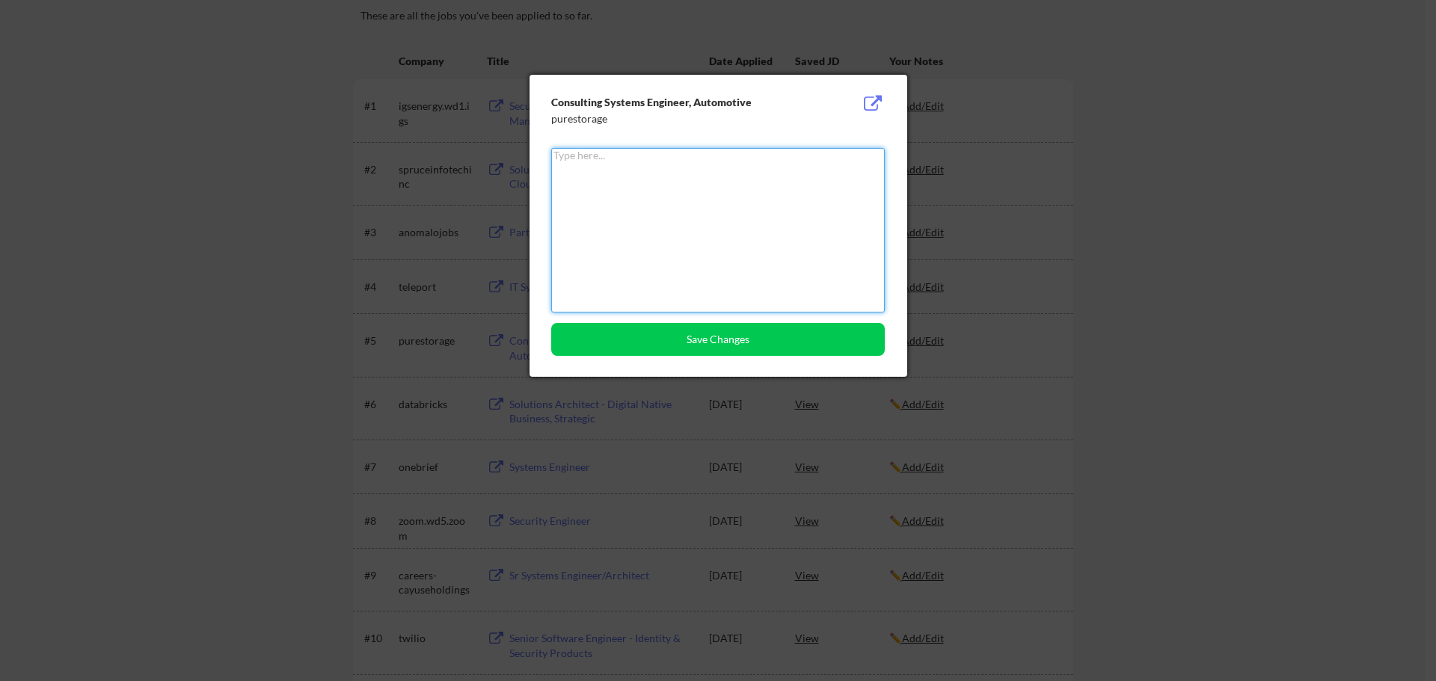
click at [147, 213] on div at bounding box center [718, 340] width 1436 height 681
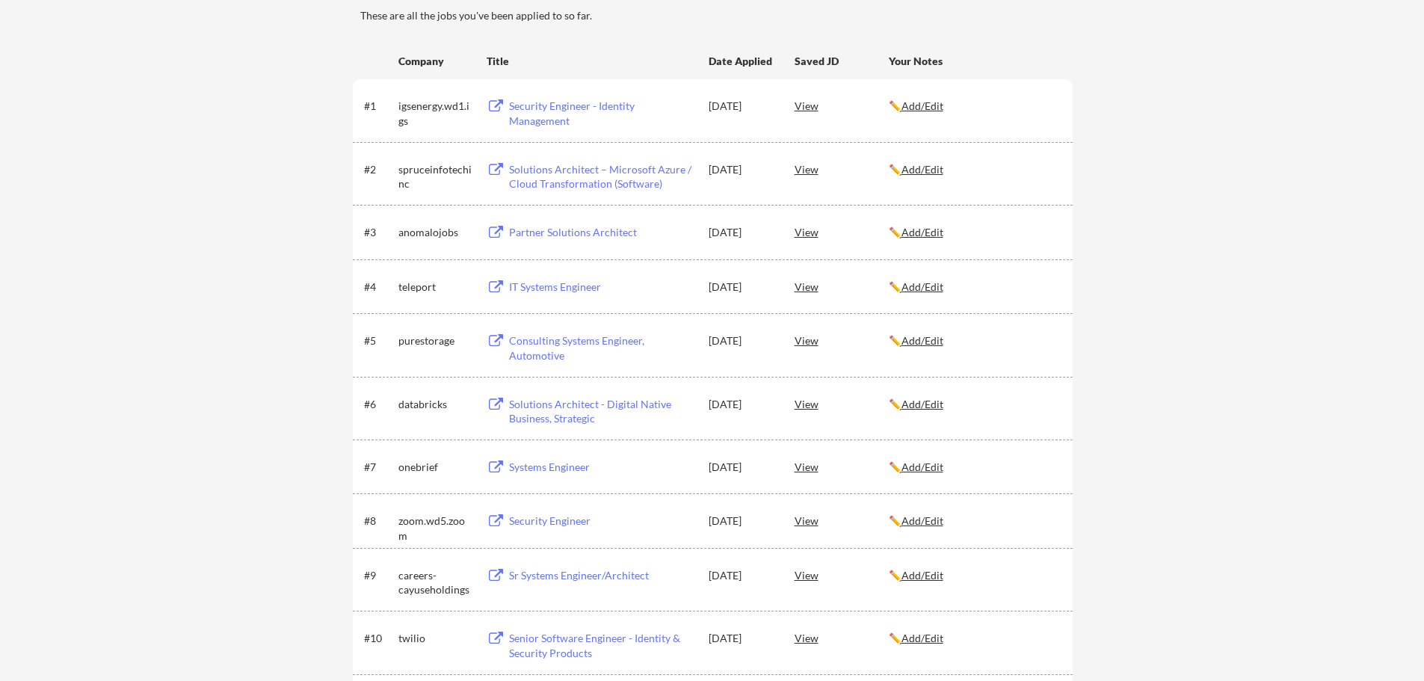
click at [495, 339] on button at bounding box center [496, 341] width 19 height 14
click at [932, 342] on u "Add/Edit" at bounding box center [923, 340] width 42 height 13
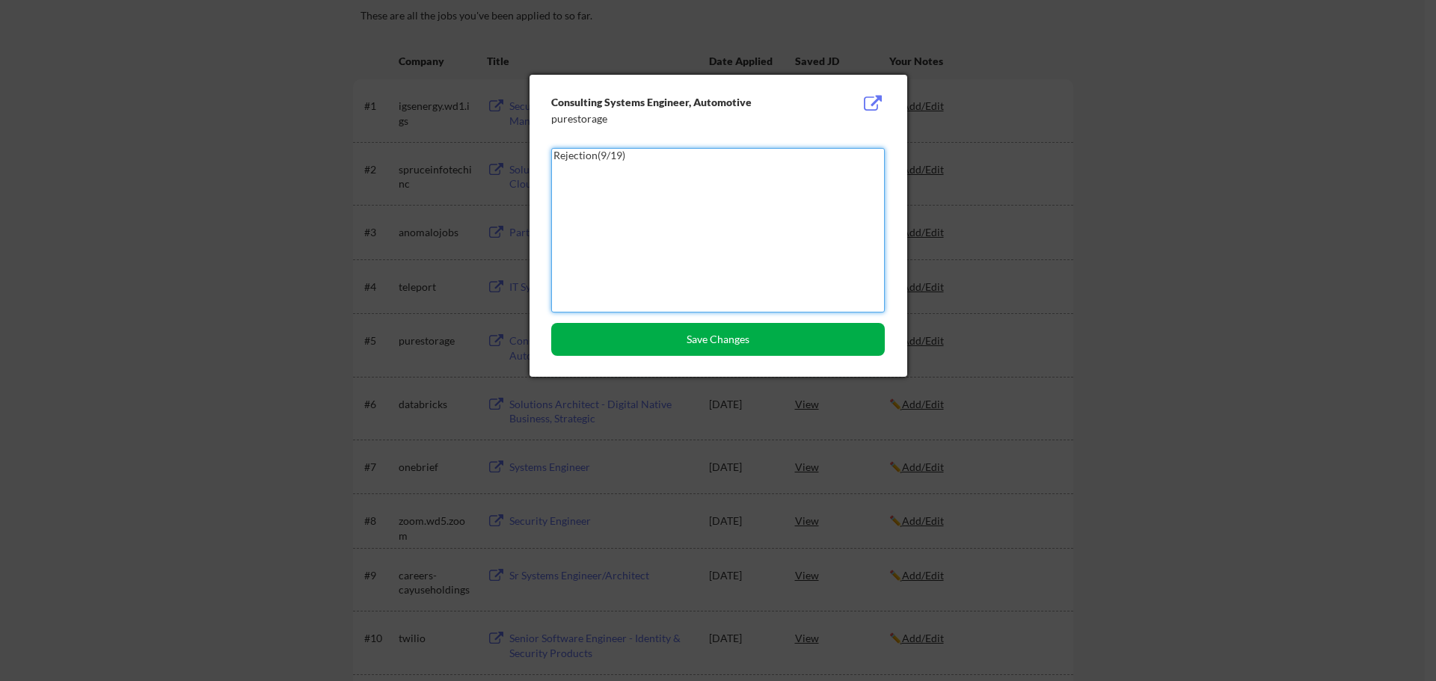
type textarea "Rejection(9/19)"
click at [778, 343] on button "Save Changes" at bounding box center [717, 339] width 333 height 33
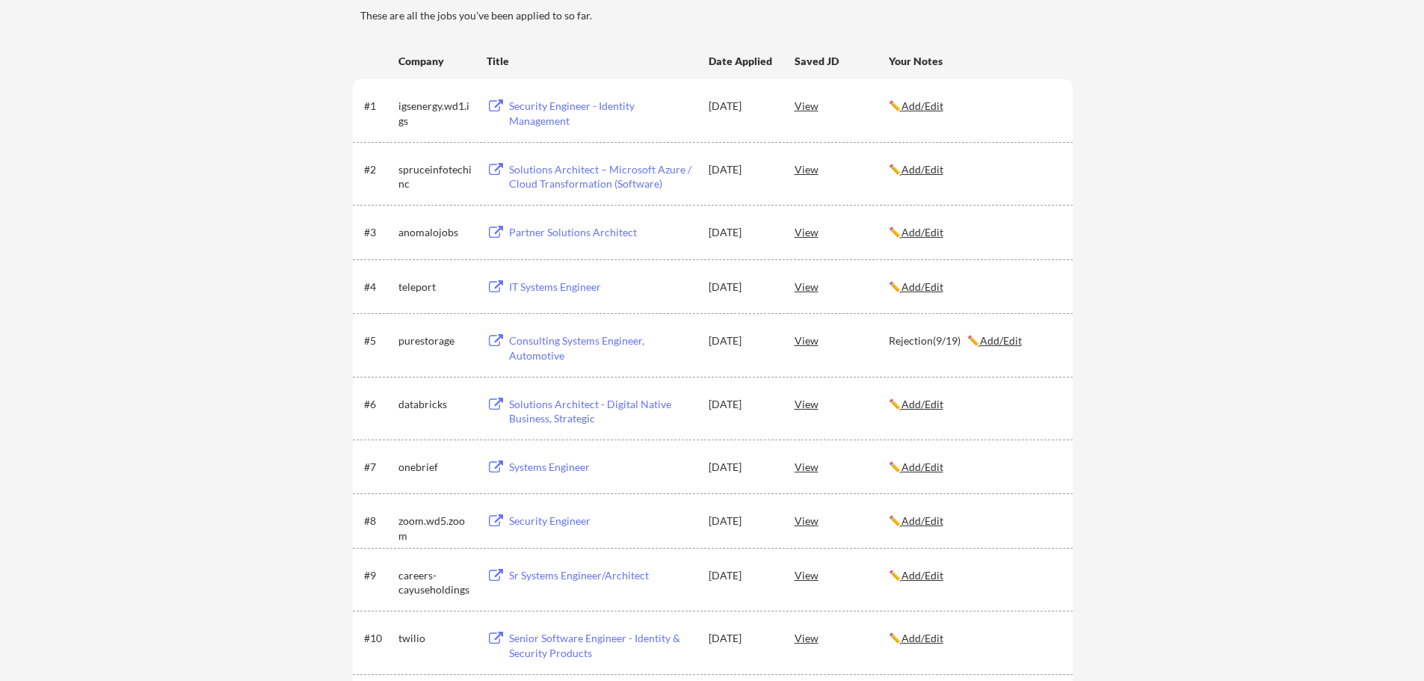
scroll to position [2915, 0]
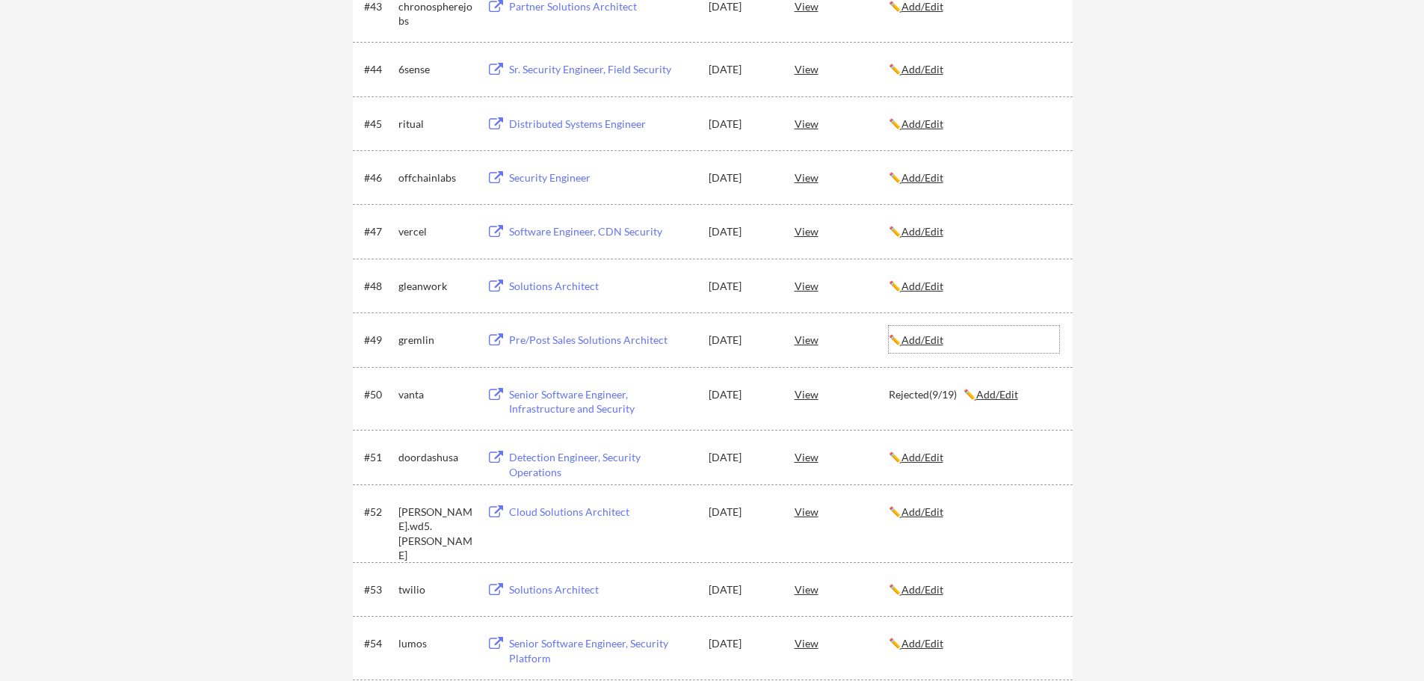
click at [934, 344] on u "Add/Edit" at bounding box center [923, 339] width 42 height 13
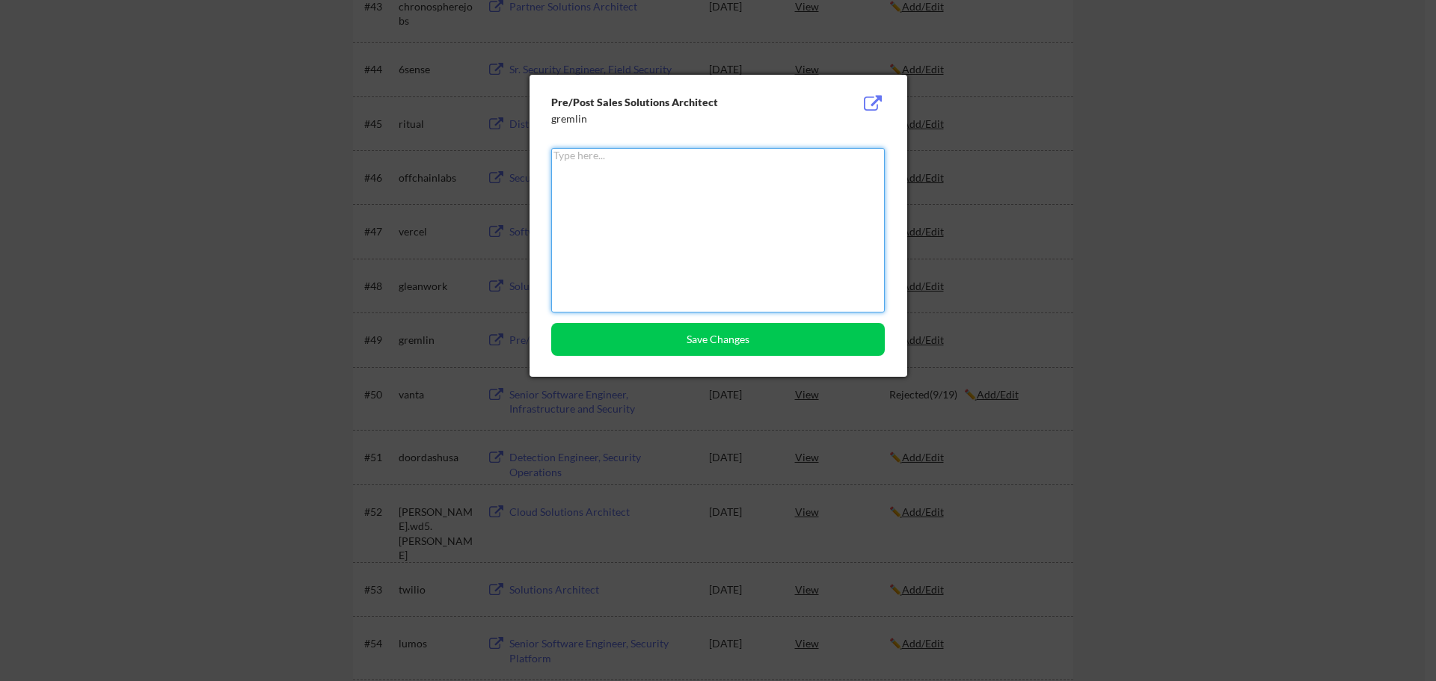
click at [673, 221] on textarea at bounding box center [717, 230] width 333 height 164
click at [645, 179] on textarea "Rejection" at bounding box center [717, 230] width 333 height 164
type textarea "Rejection(9/19)"
click at [689, 348] on button "Save Changes" at bounding box center [717, 339] width 333 height 33
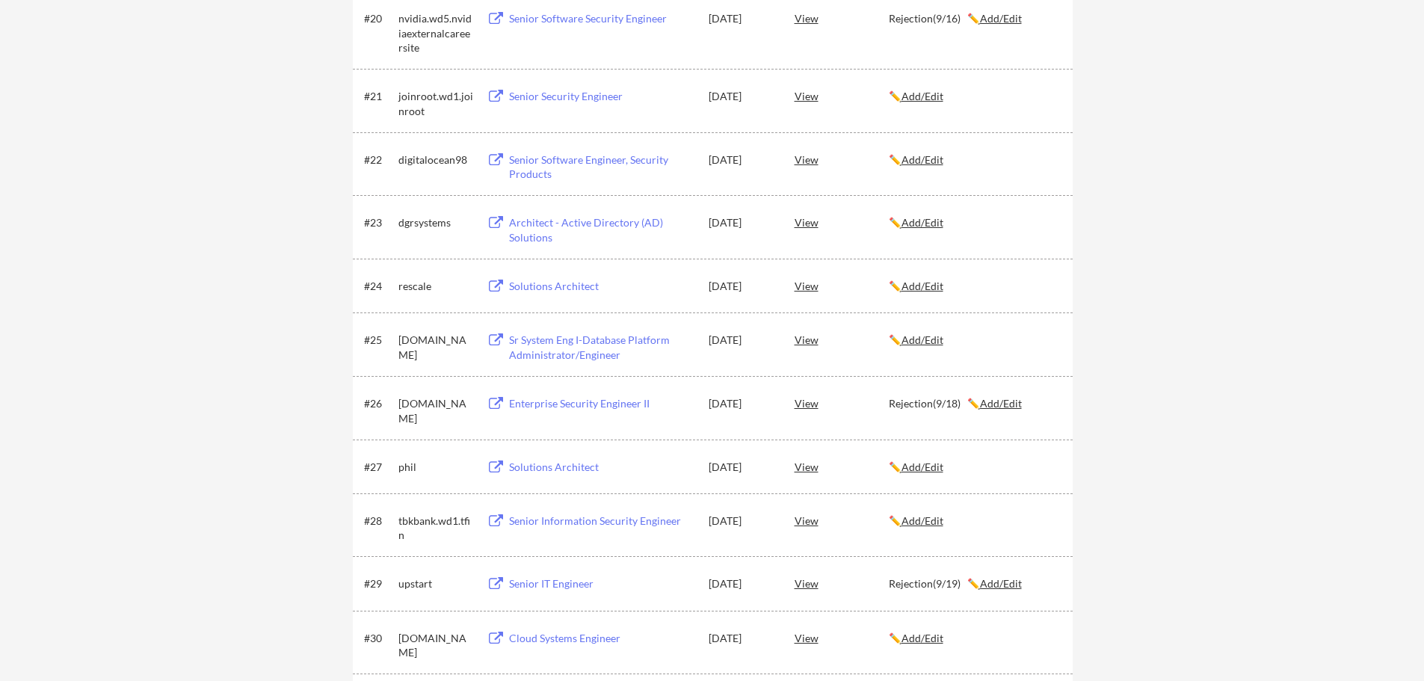
scroll to position [638, 0]
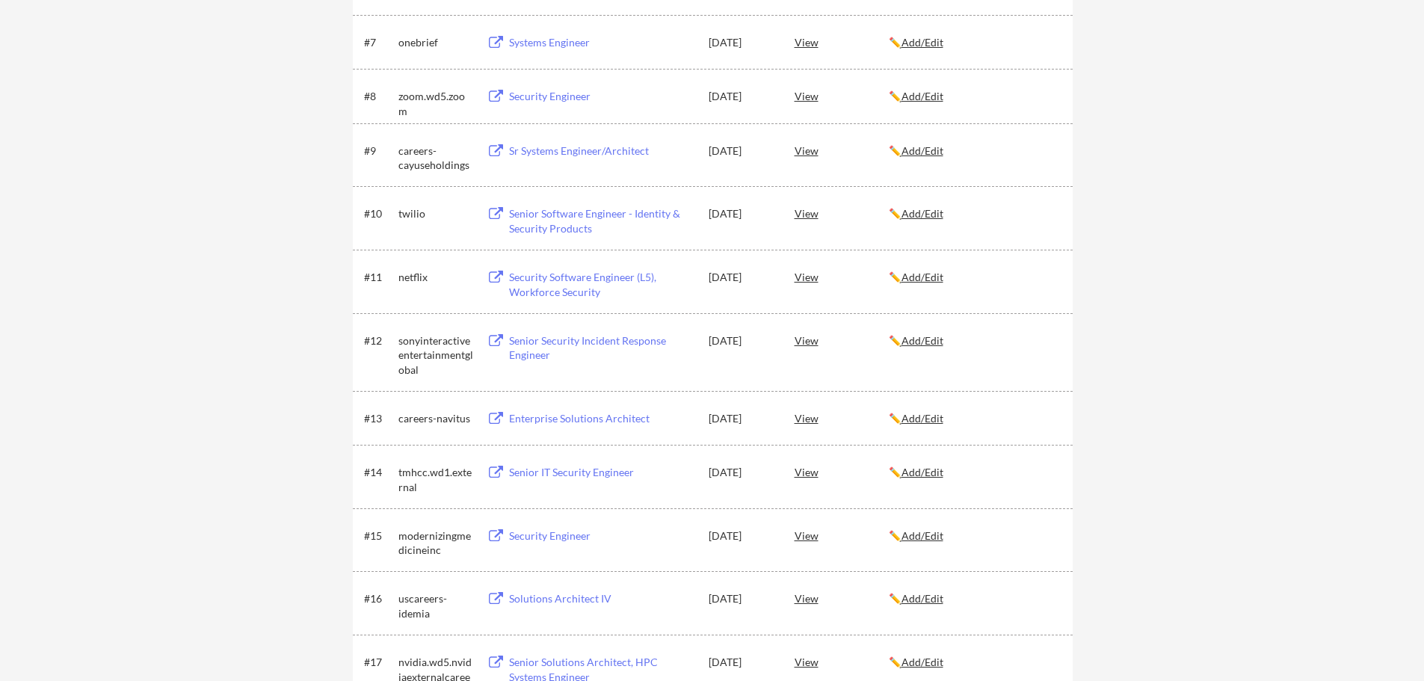
click at [926, 348] on div "✏️ Add/Edit" at bounding box center [974, 340] width 170 height 27
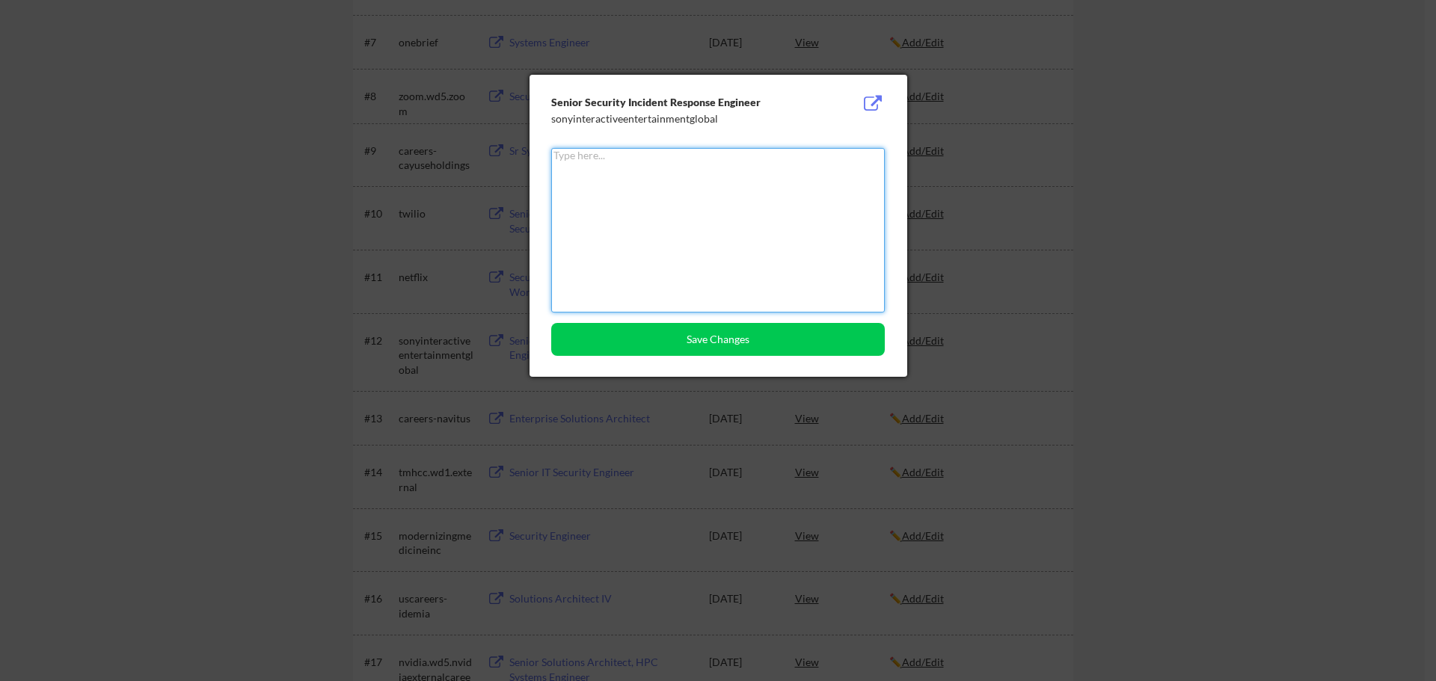
click at [639, 231] on textarea at bounding box center [717, 230] width 333 height 164
type textarea "Rejection(9/20)"
click at [707, 342] on button "Save Changes" at bounding box center [717, 339] width 333 height 33
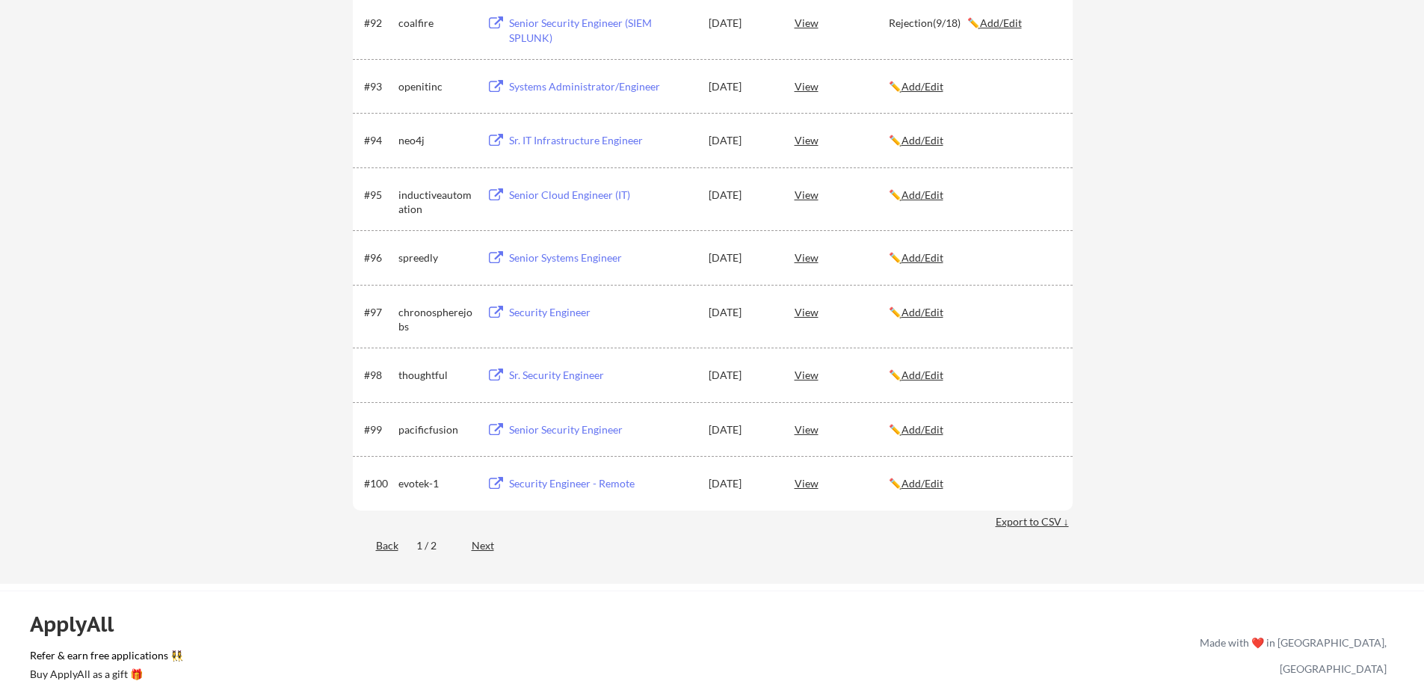
scroll to position [5782, 0]
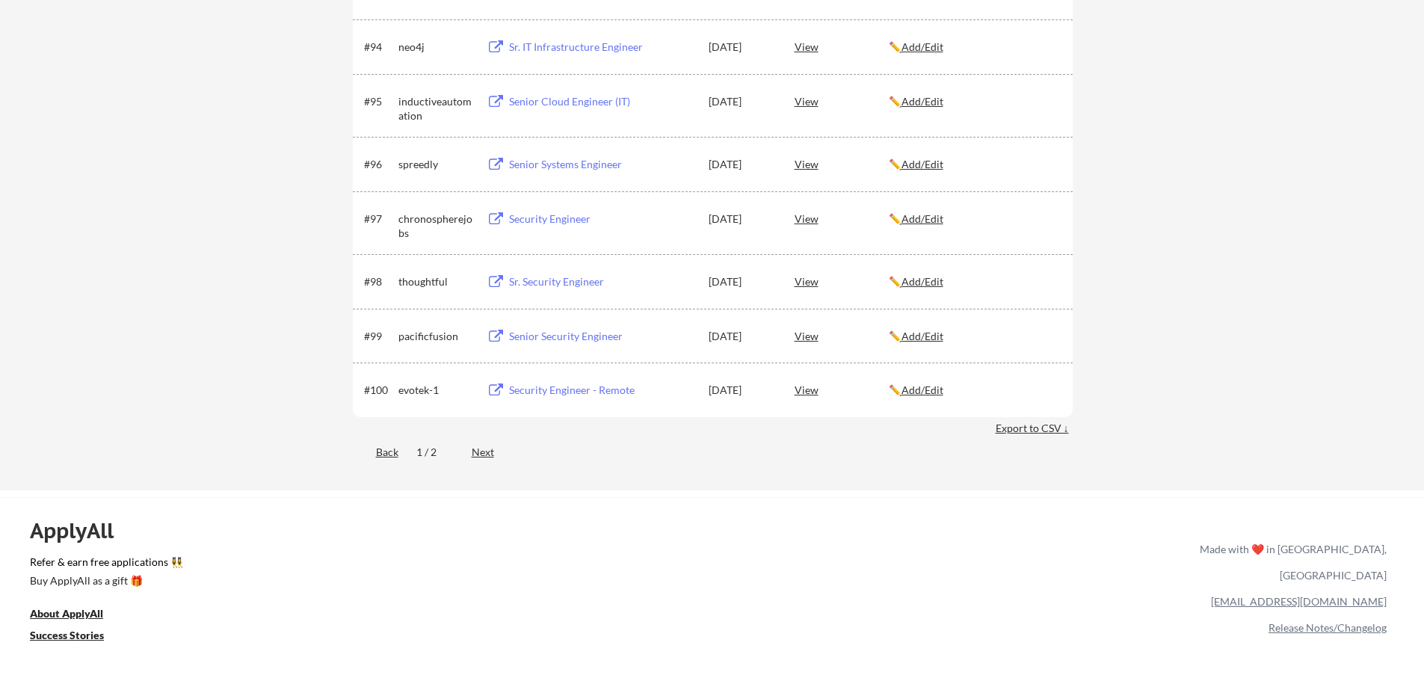
click at [484, 454] on div "Next" at bounding box center [492, 452] width 40 height 15
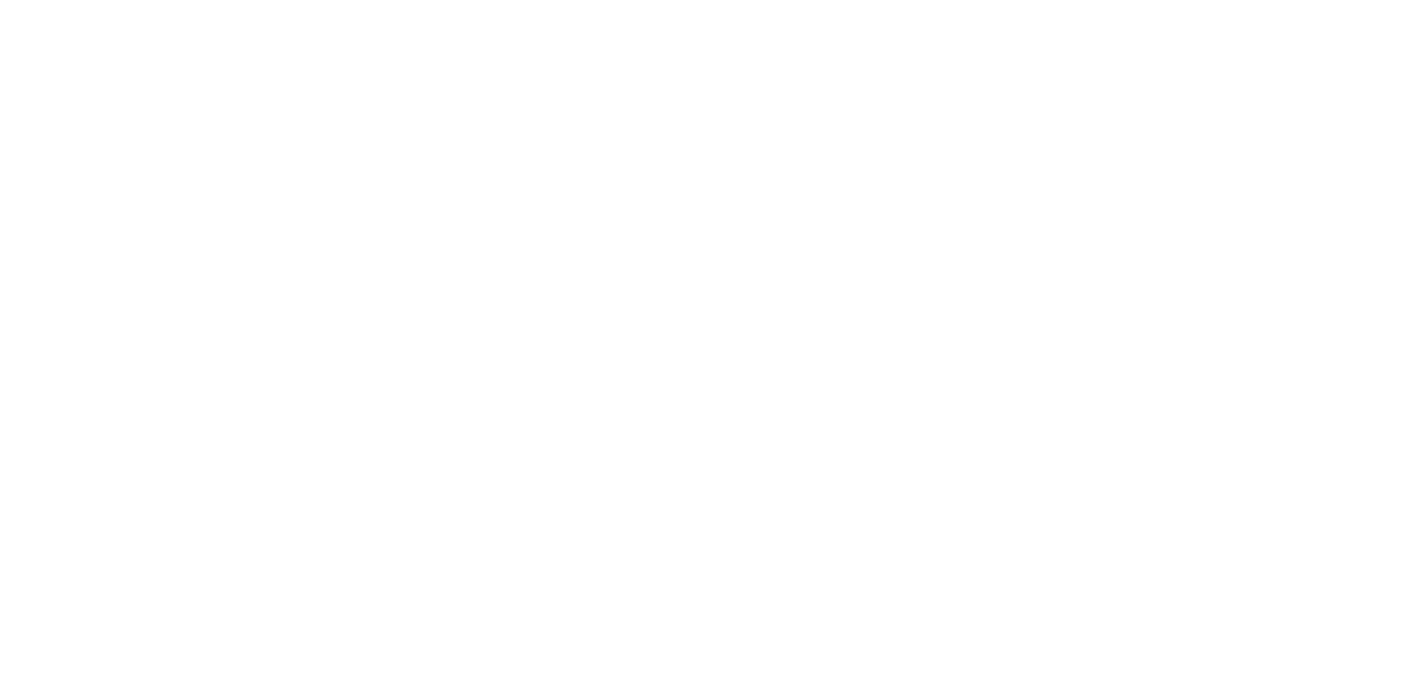
scroll to position [1469, 0]
